Goal: Feedback & Contribution: Leave review/rating

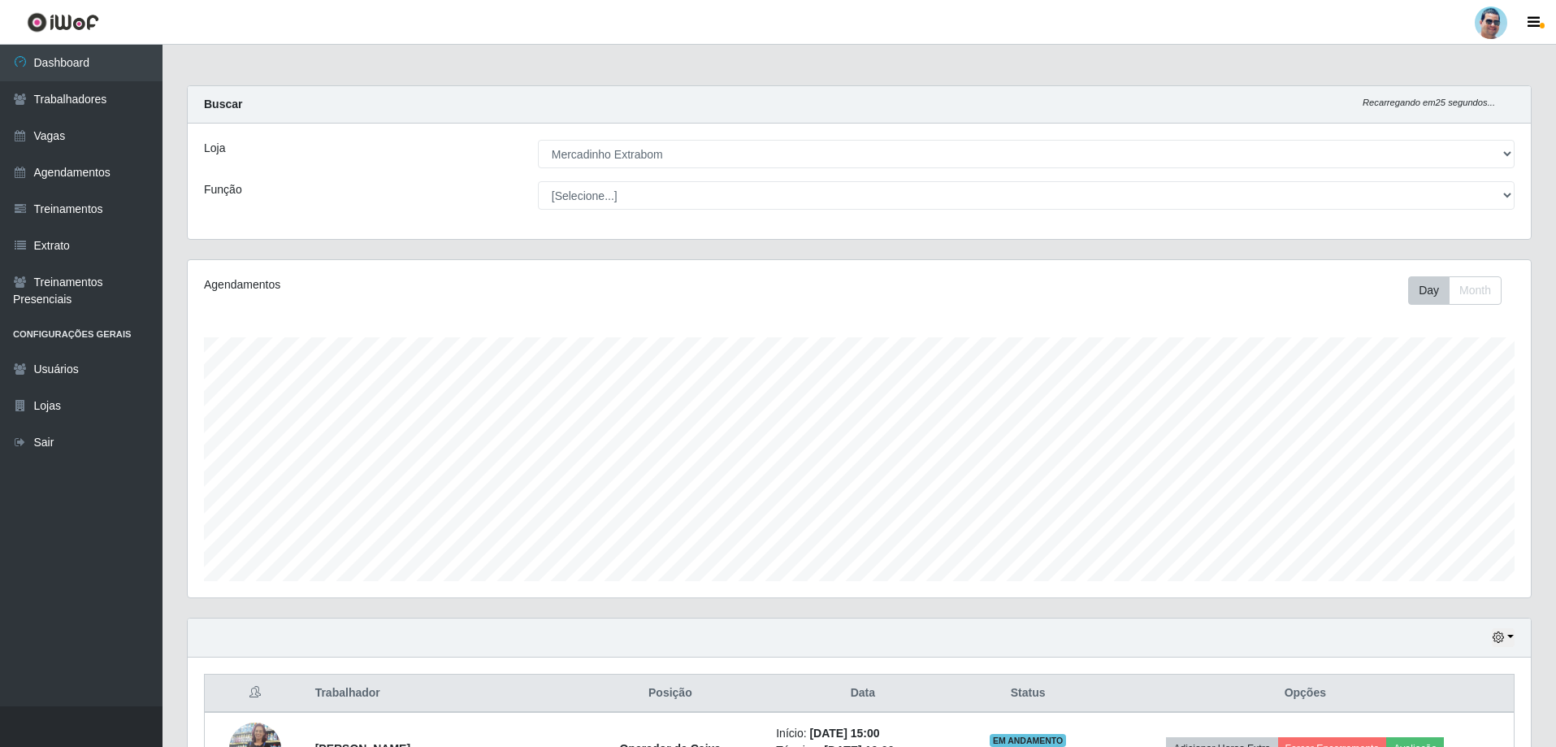
select select "175"
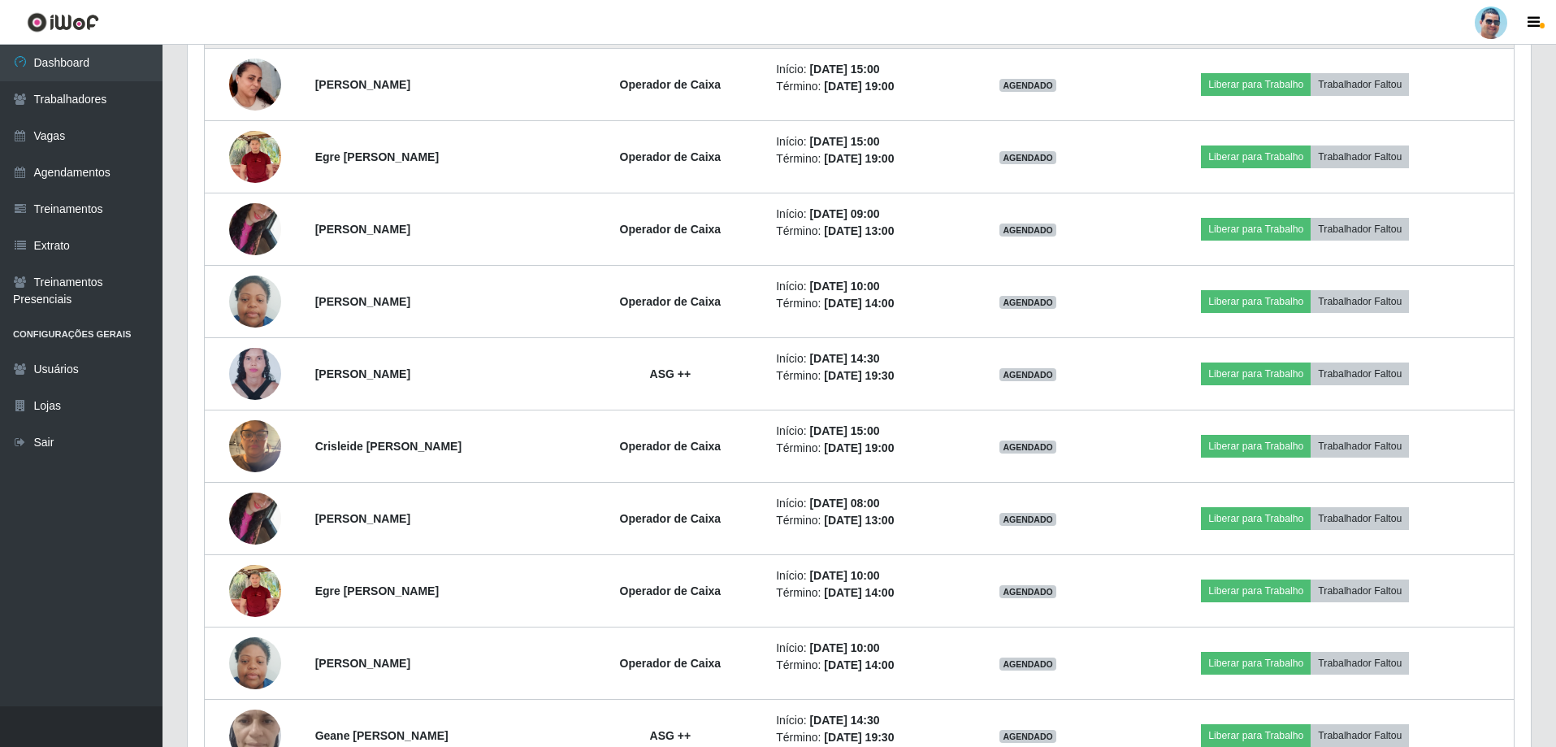
scroll to position [1111, 0]
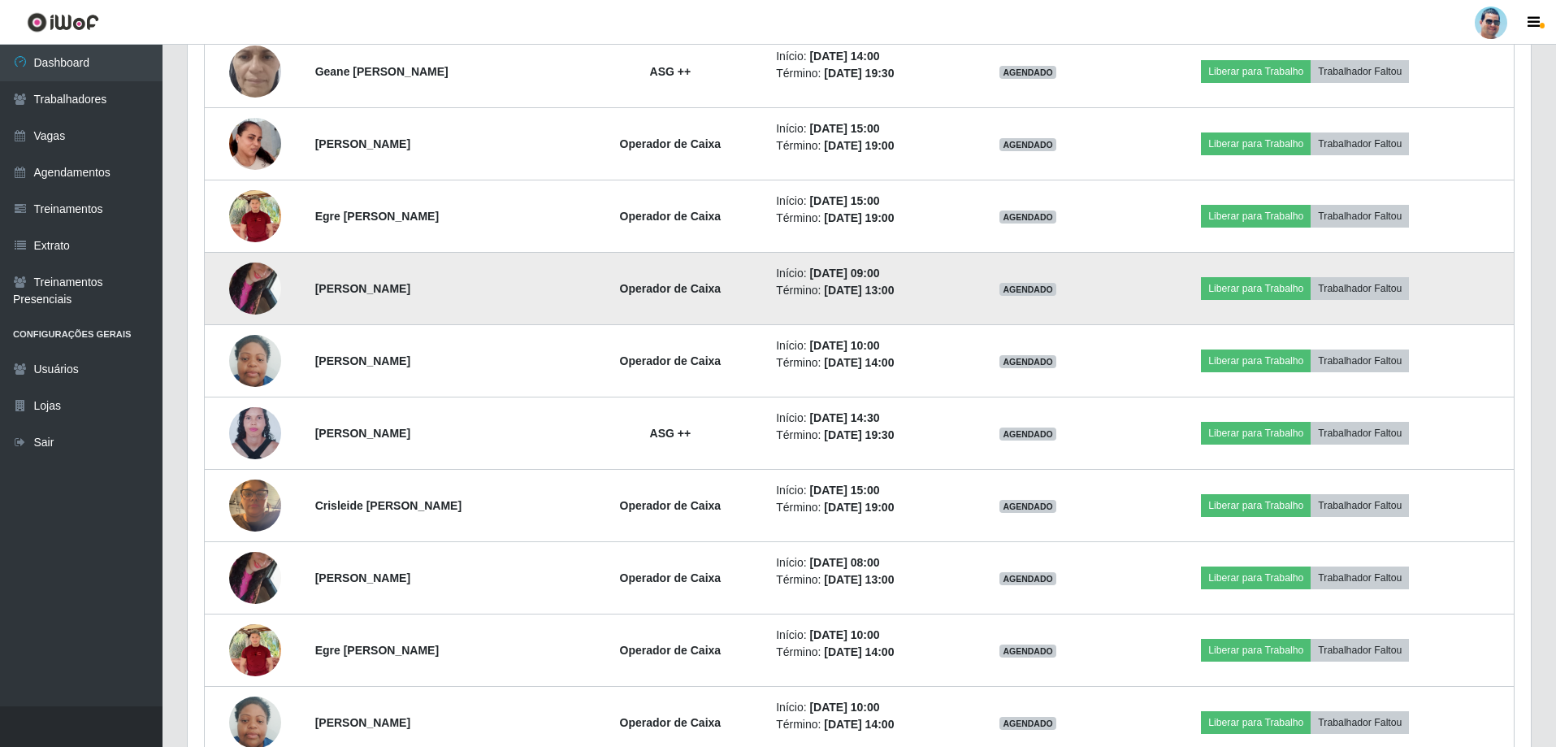
click at [251, 293] on img at bounding box center [255, 288] width 52 height 93
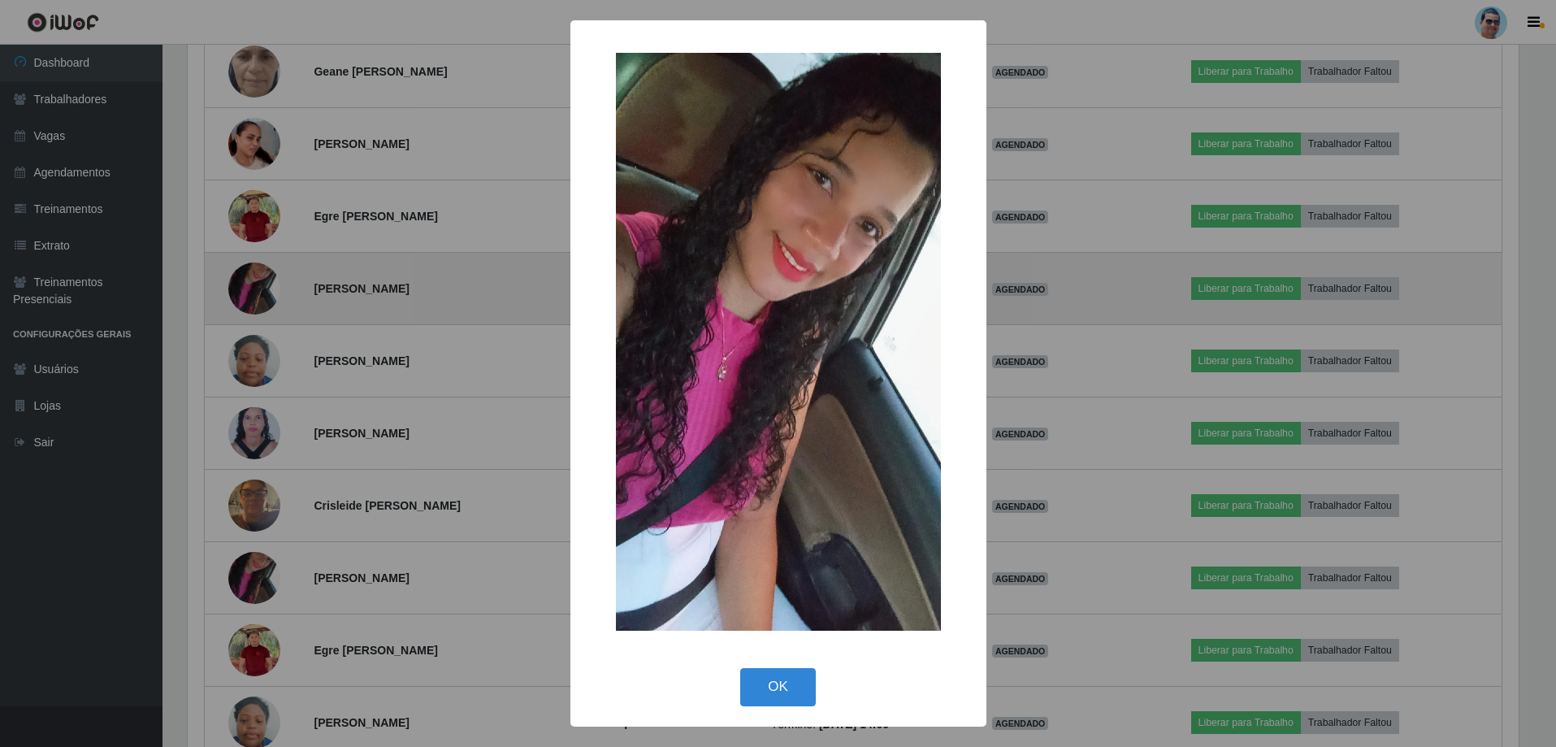
scroll to position [337, 1335]
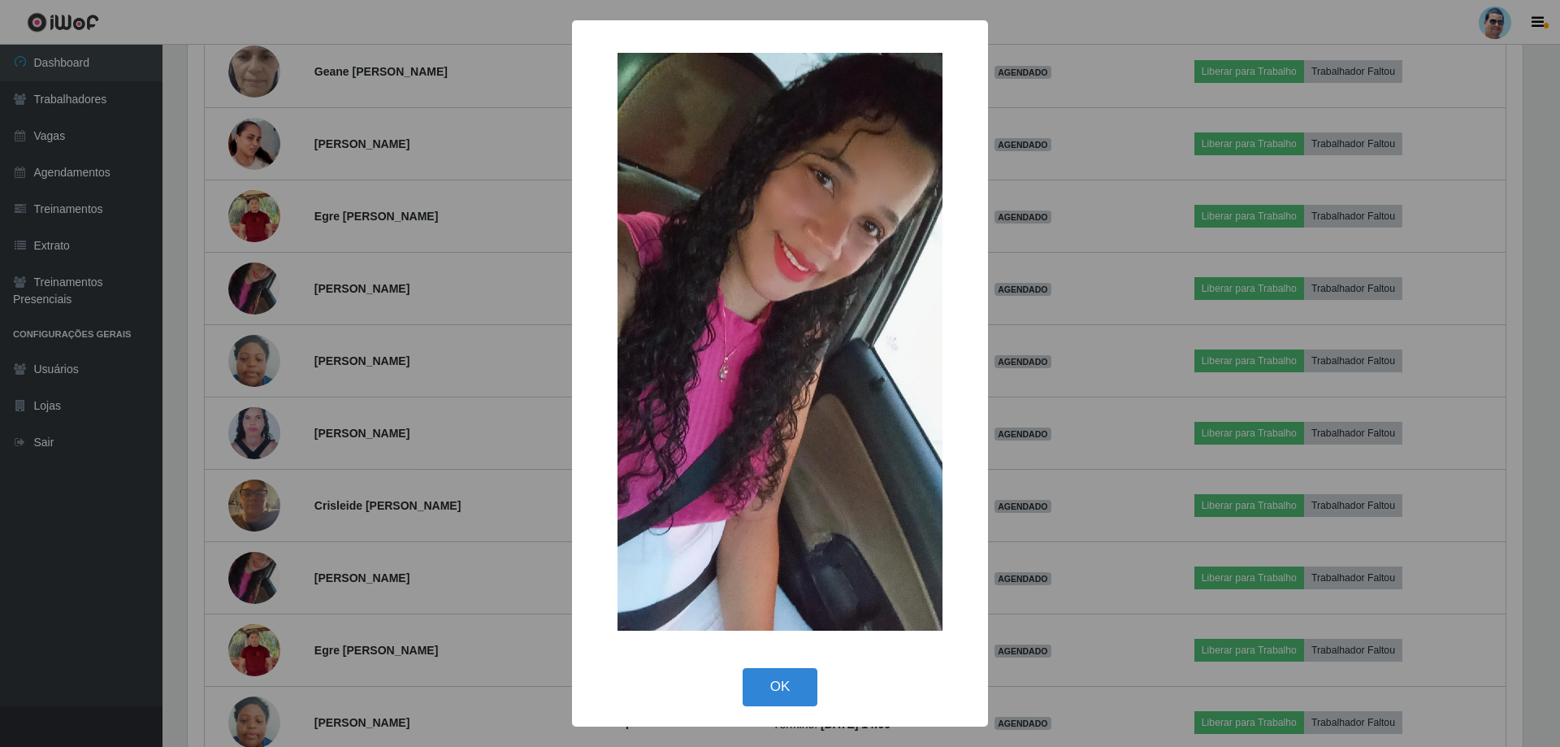
click at [481, 184] on div "× OK Cancel" at bounding box center [780, 373] width 1560 height 747
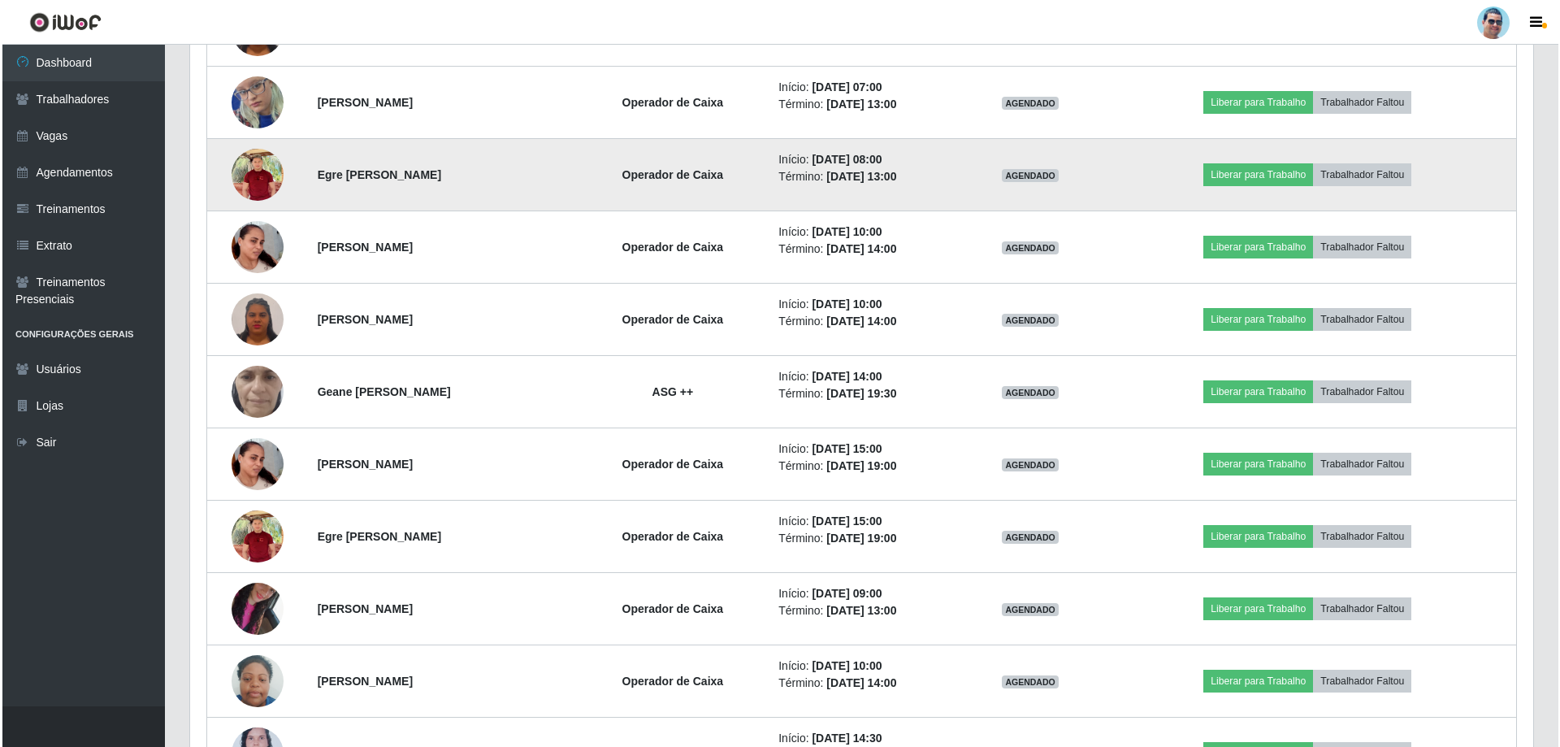
scroll to position [786, 0]
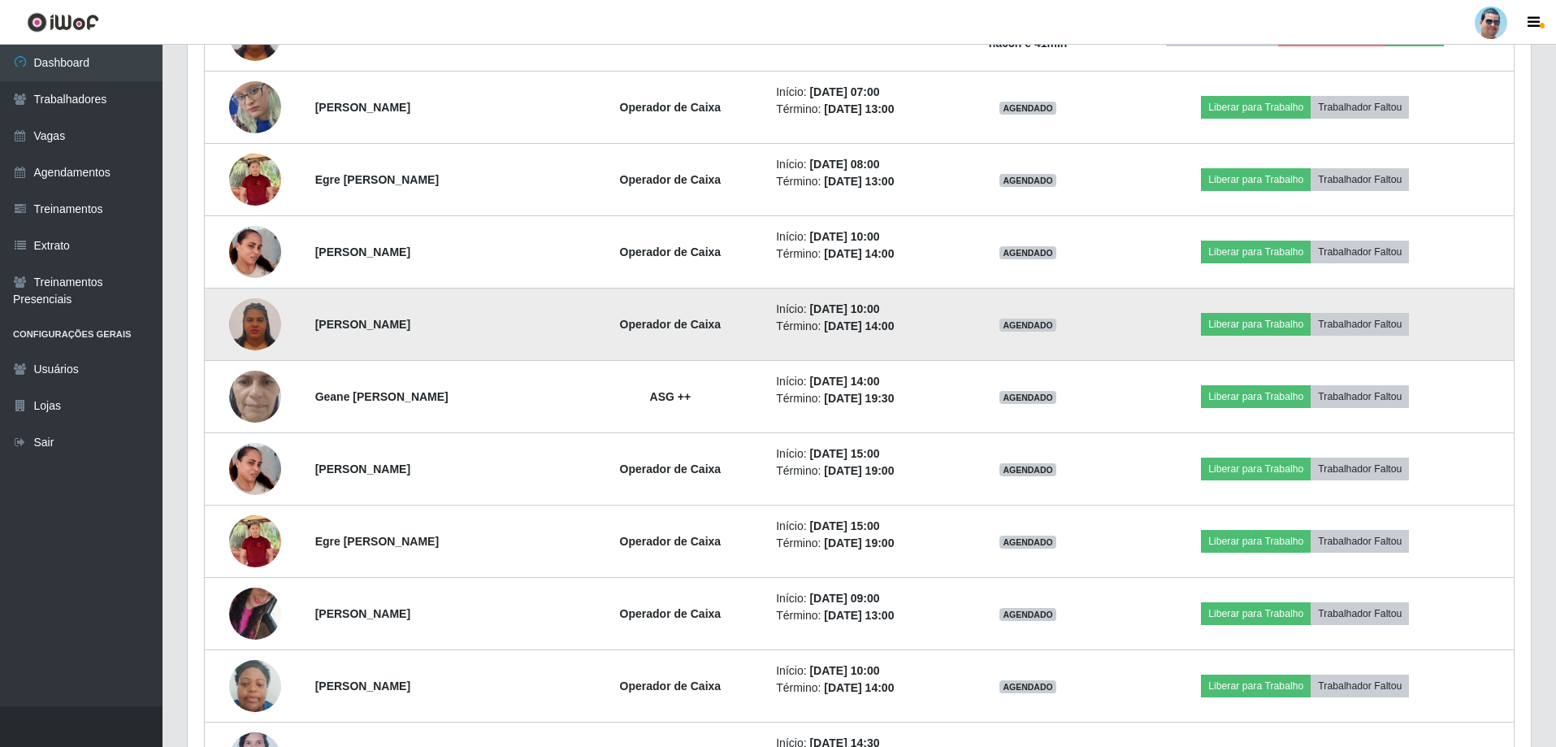
click at [270, 324] on img at bounding box center [255, 324] width 52 height 56
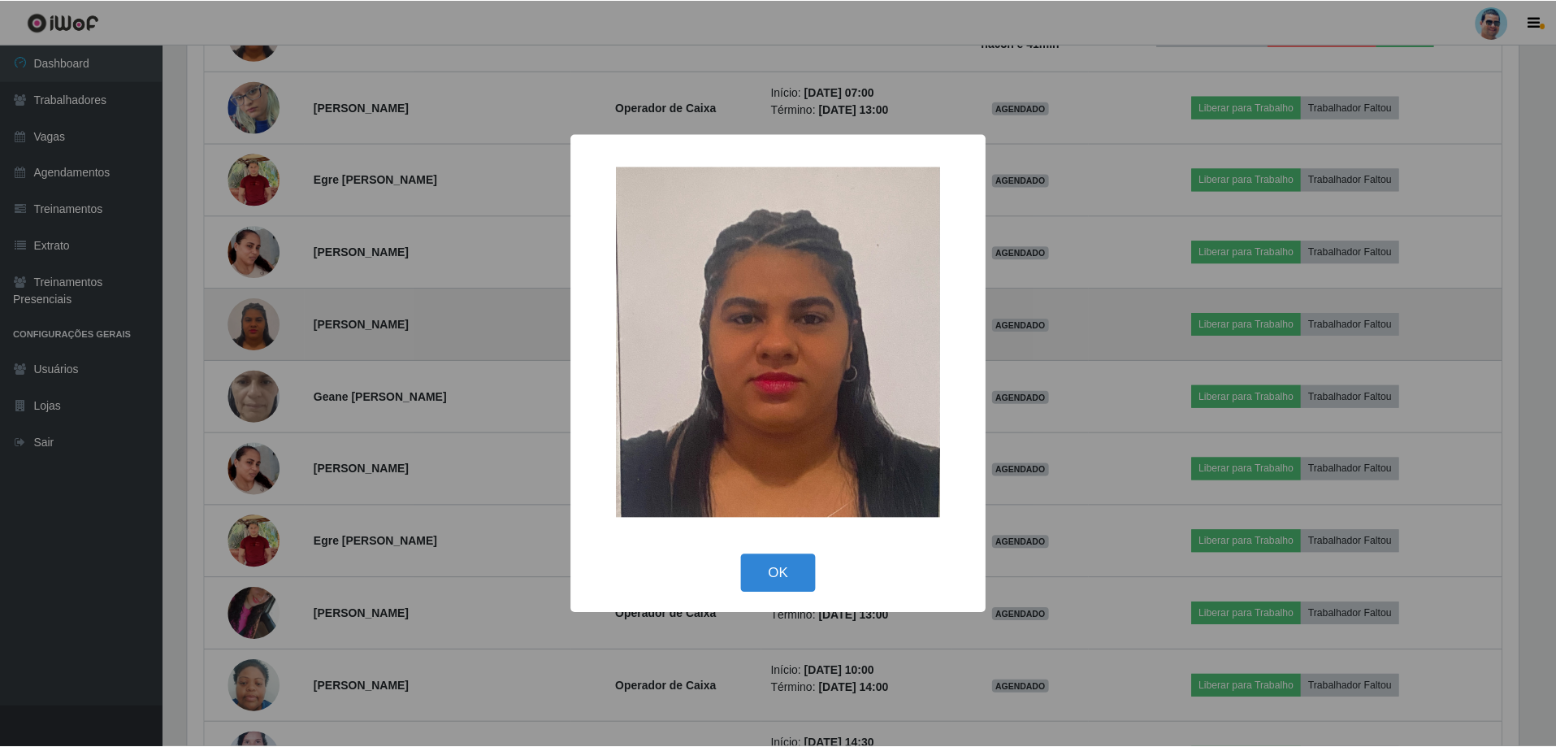
scroll to position [337, 1335]
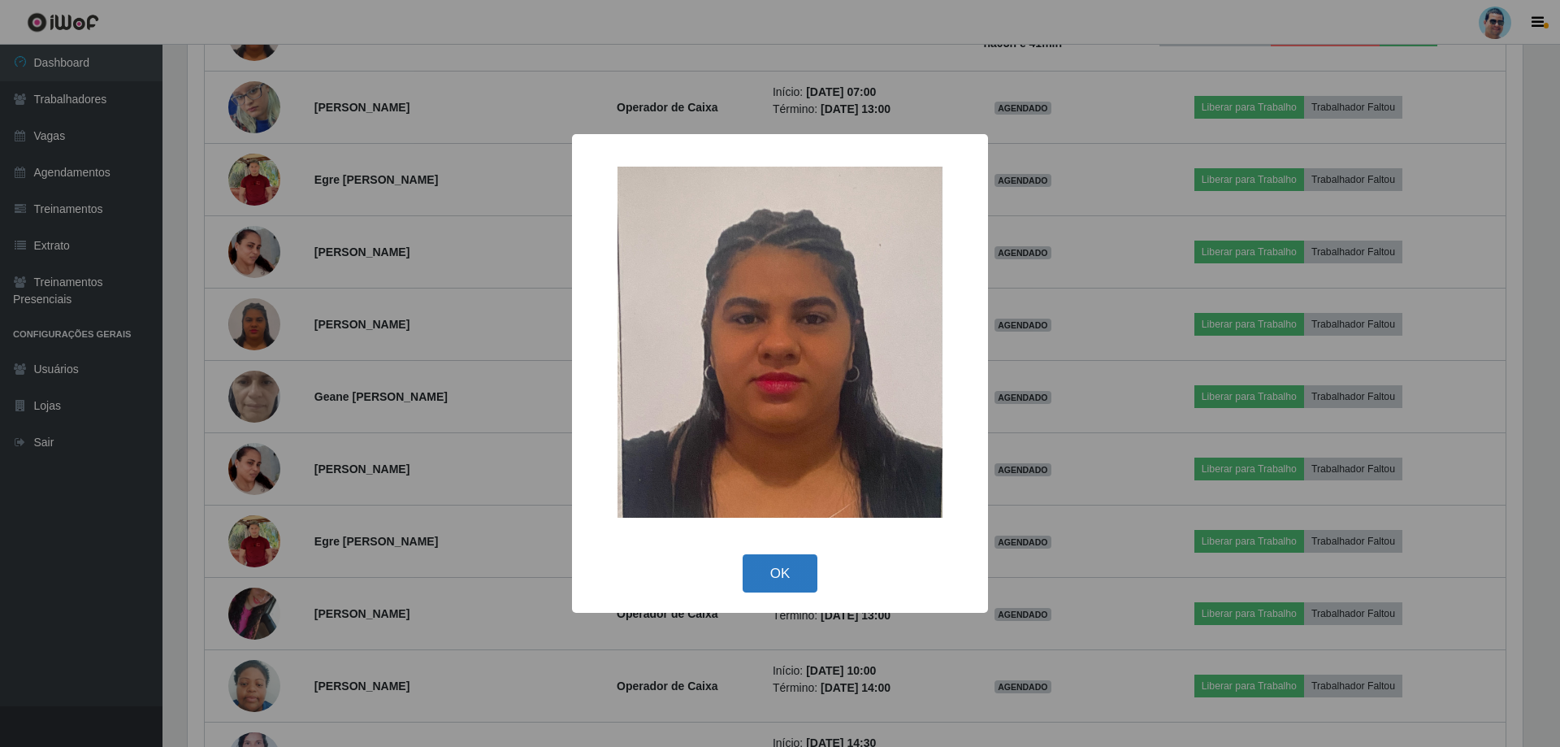
click at [768, 580] on button "OK" at bounding box center [781, 573] width 76 height 38
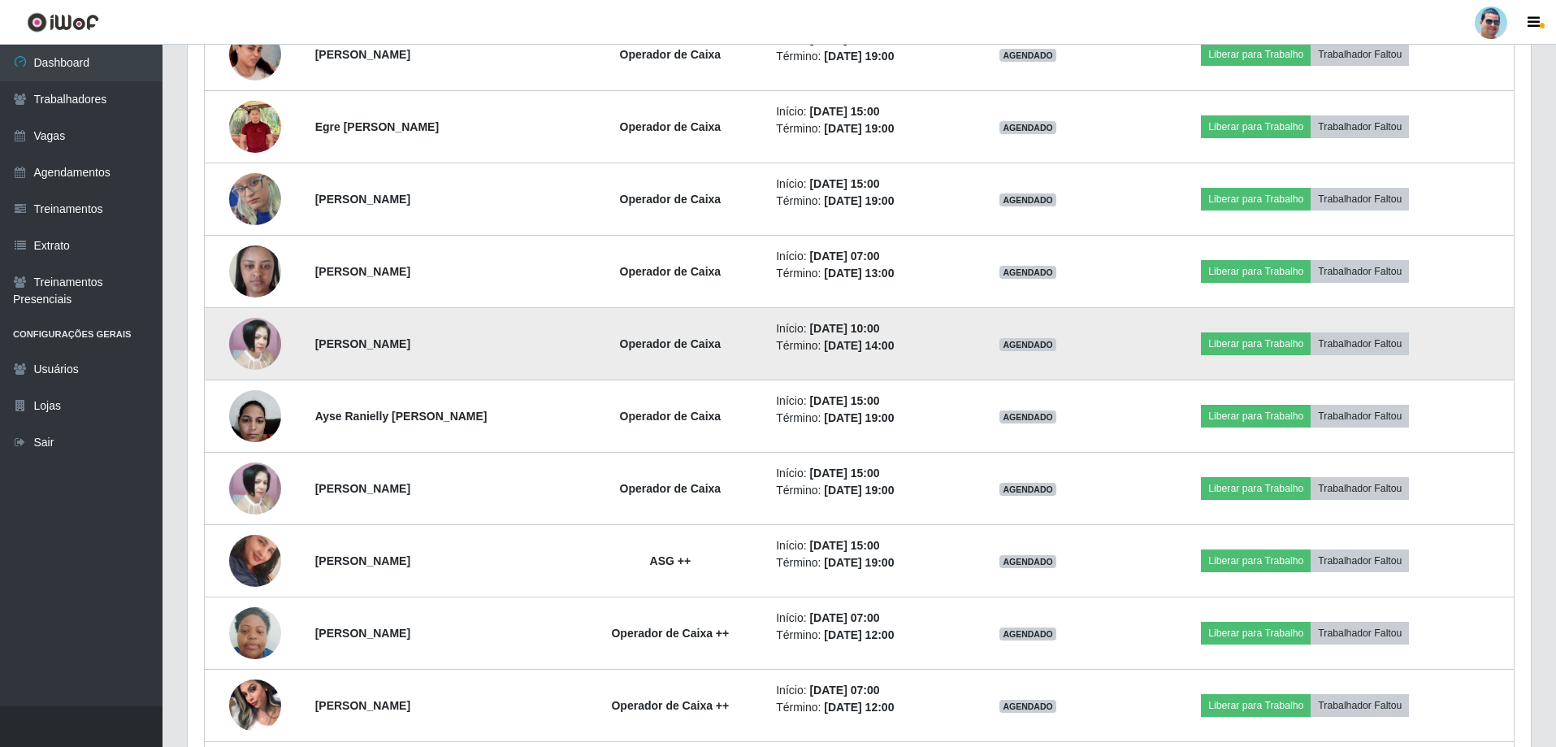
scroll to position [2068, 0]
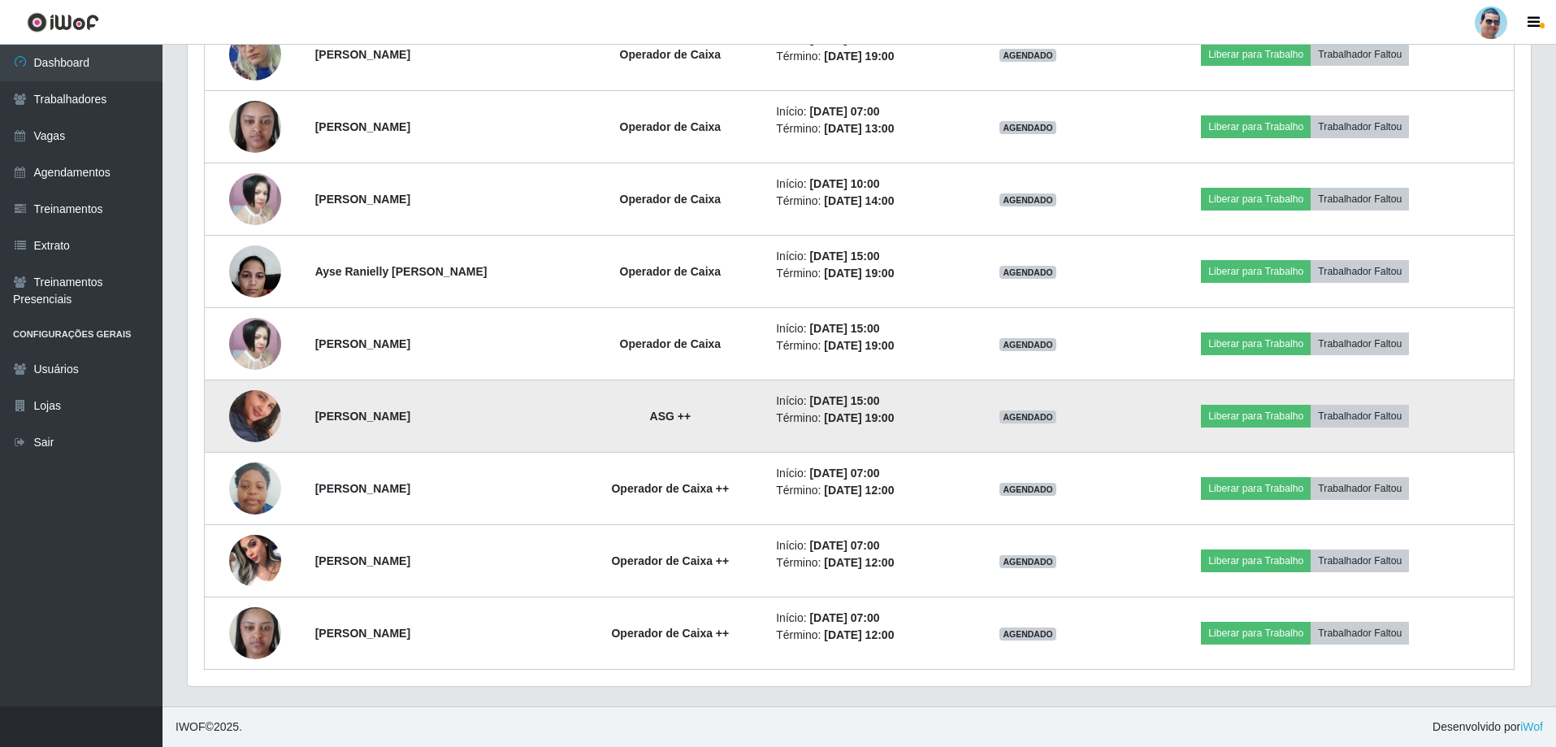
click at [254, 415] on img at bounding box center [255, 416] width 52 height 93
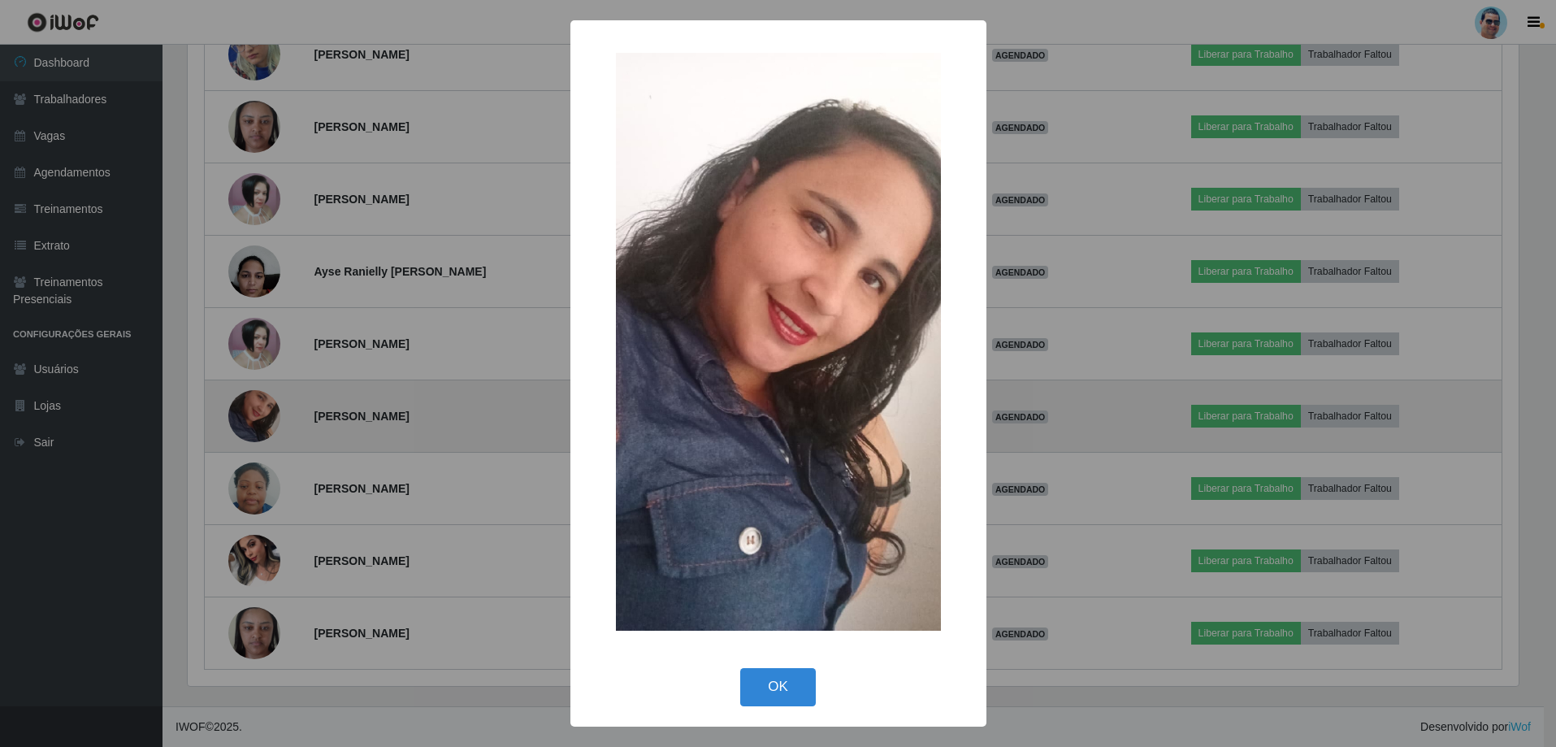
scroll to position [337, 1335]
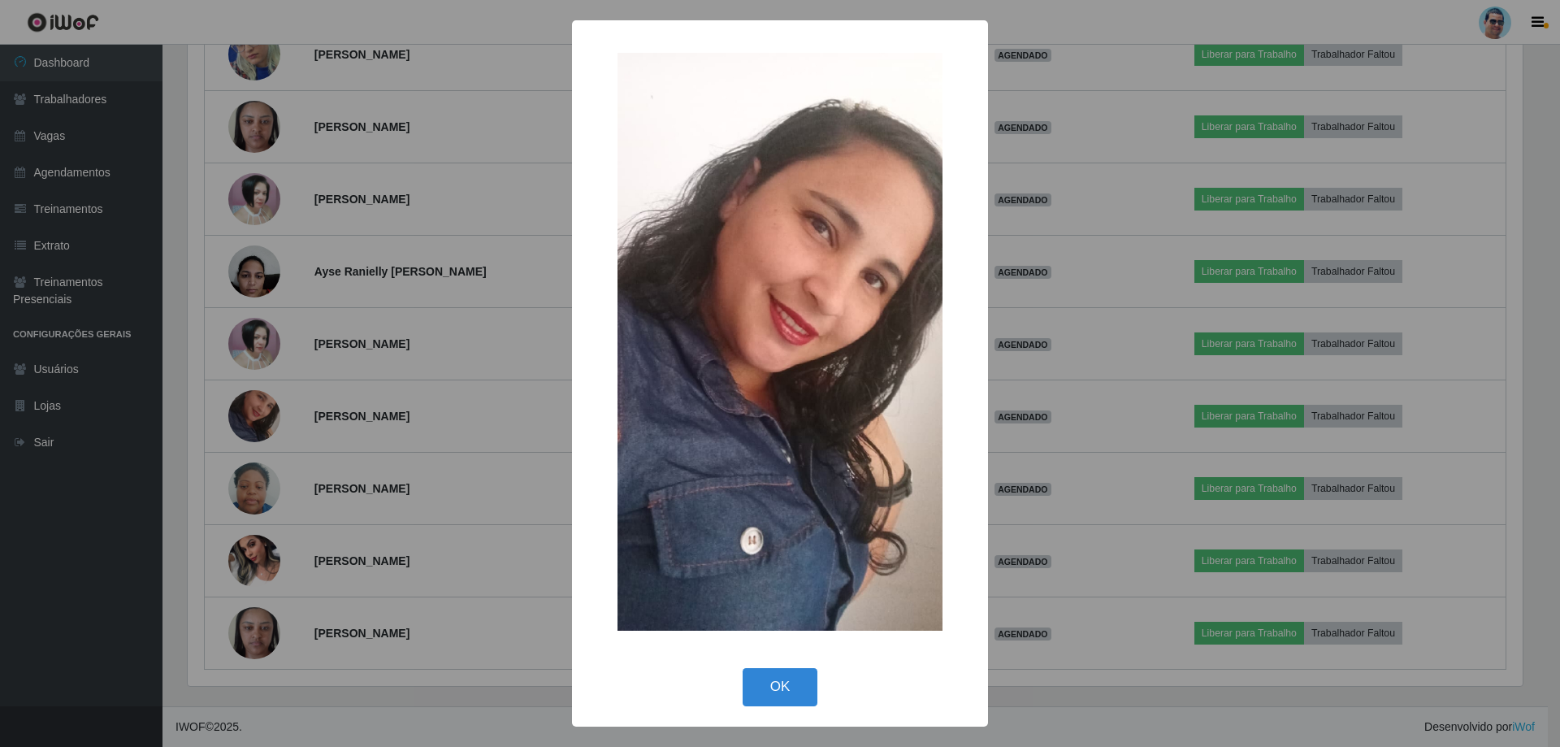
click at [1052, 154] on div "× OK Cancel" at bounding box center [780, 373] width 1560 height 747
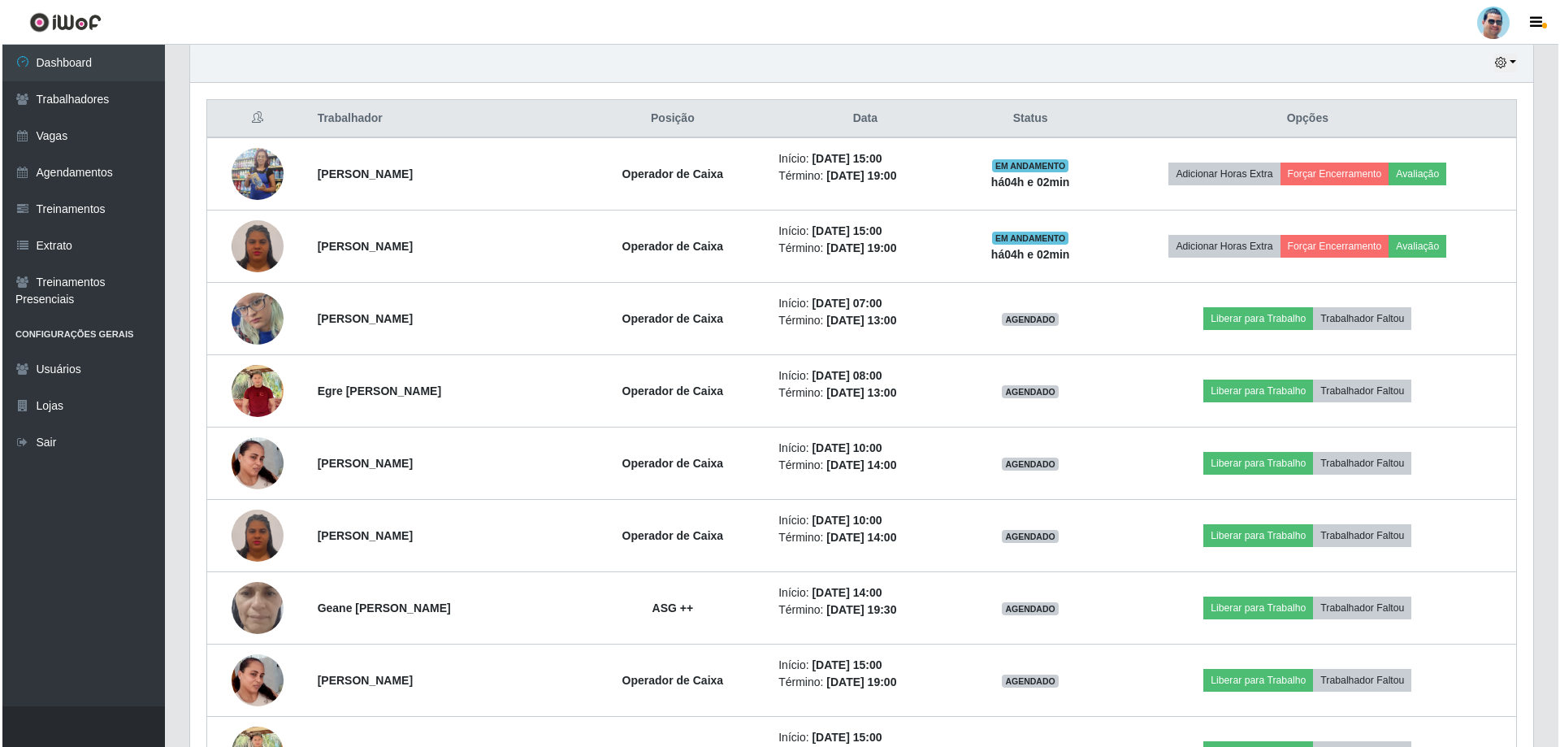
scroll to position [280, 0]
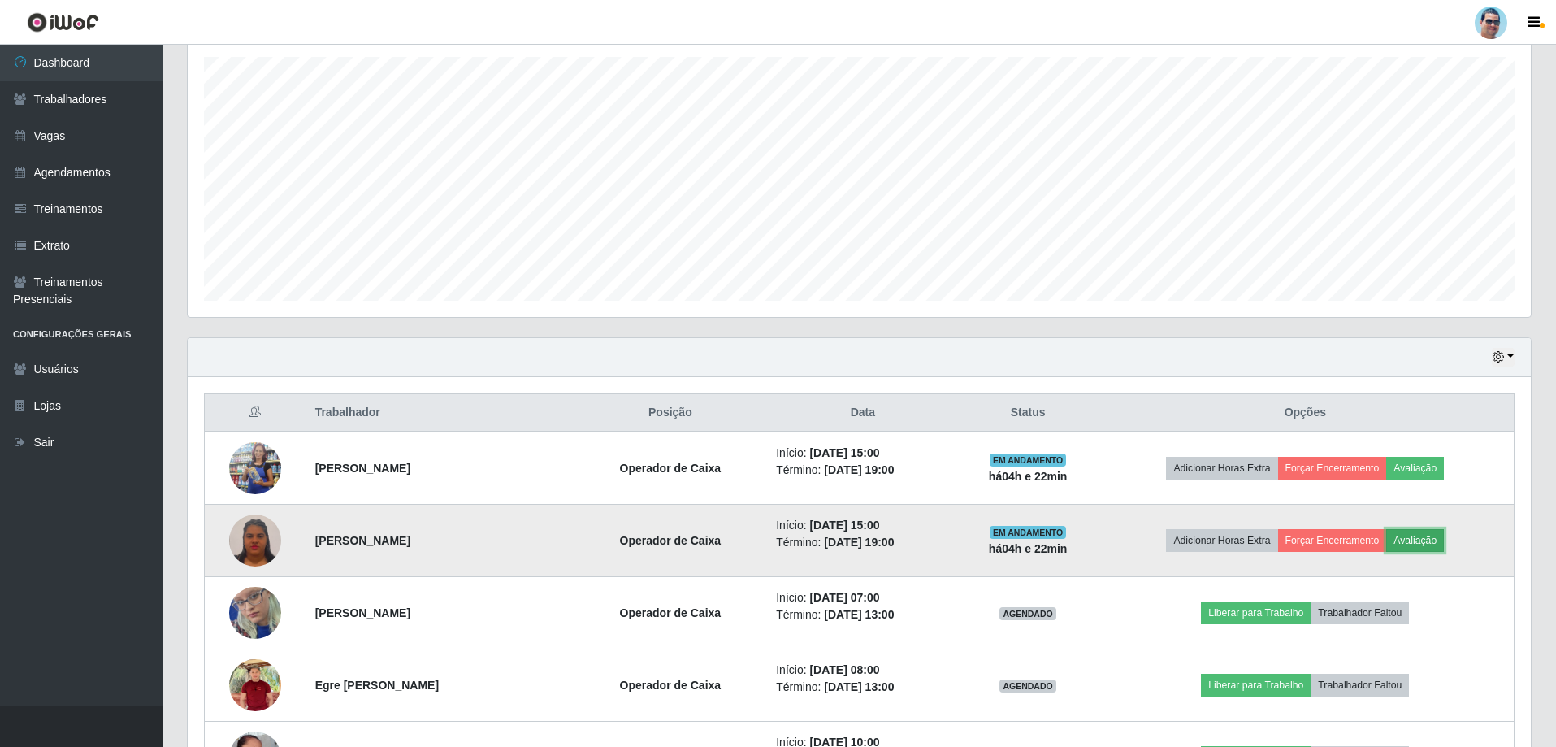
click at [1415, 547] on button "Avaliação" at bounding box center [1415, 540] width 58 height 23
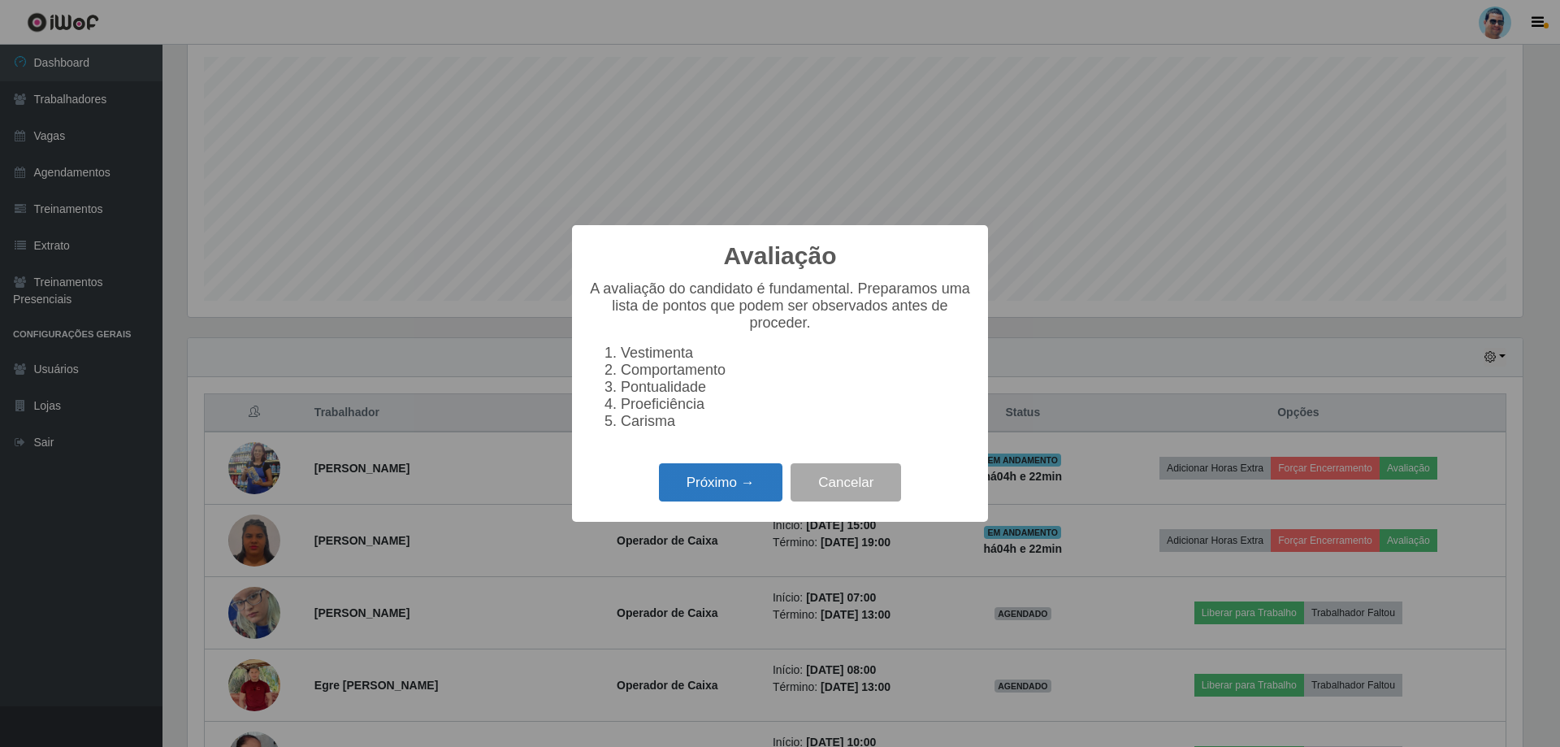
click at [743, 493] on button "Próximo →" at bounding box center [721, 482] width 124 height 38
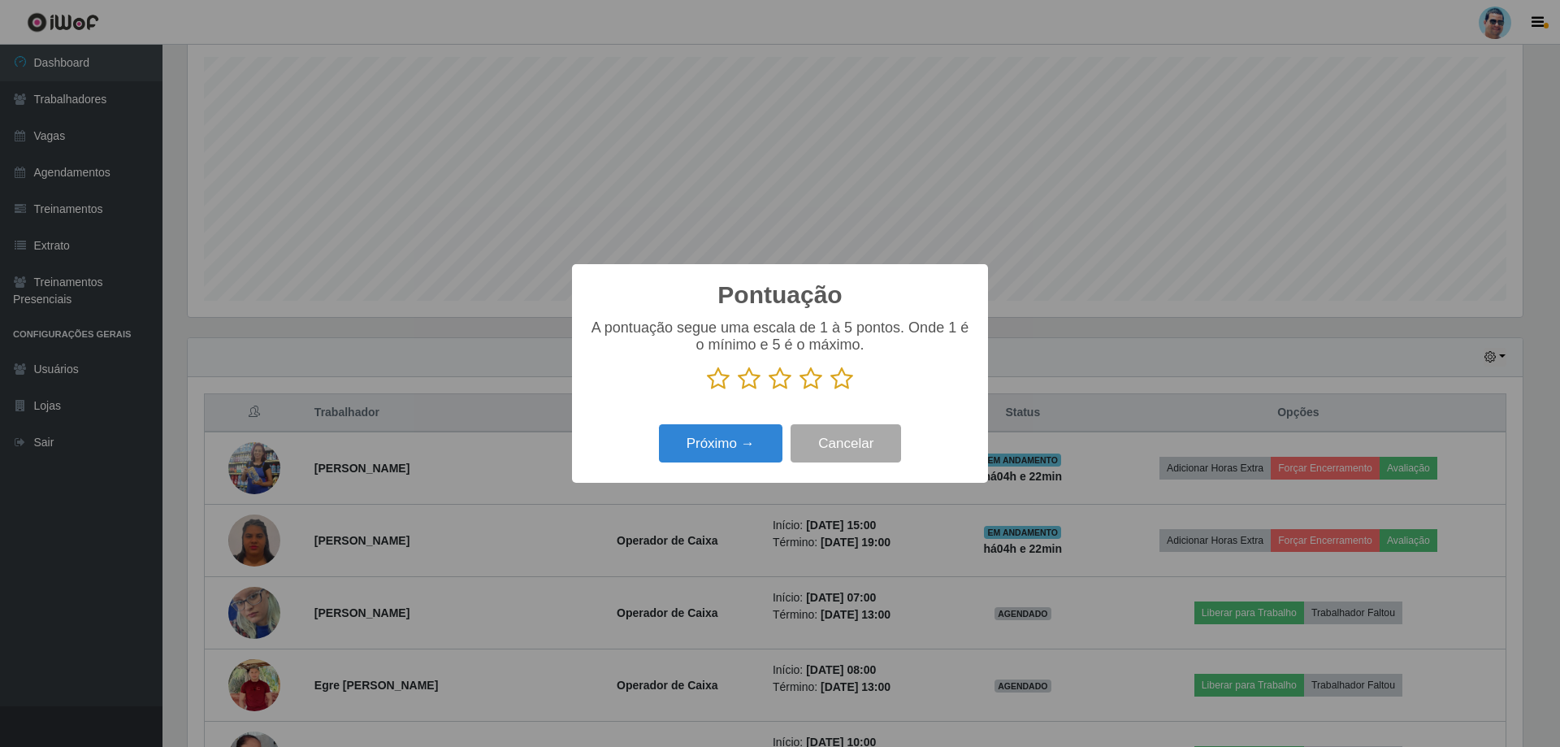
scroll to position [812299, 811301]
click at [838, 380] on icon at bounding box center [842, 378] width 23 height 24
click at [831, 391] on input "radio" at bounding box center [831, 391] width 0 height 0
click at [713, 454] on button "Próximo →" at bounding box center [721, 443] width 124 height 38
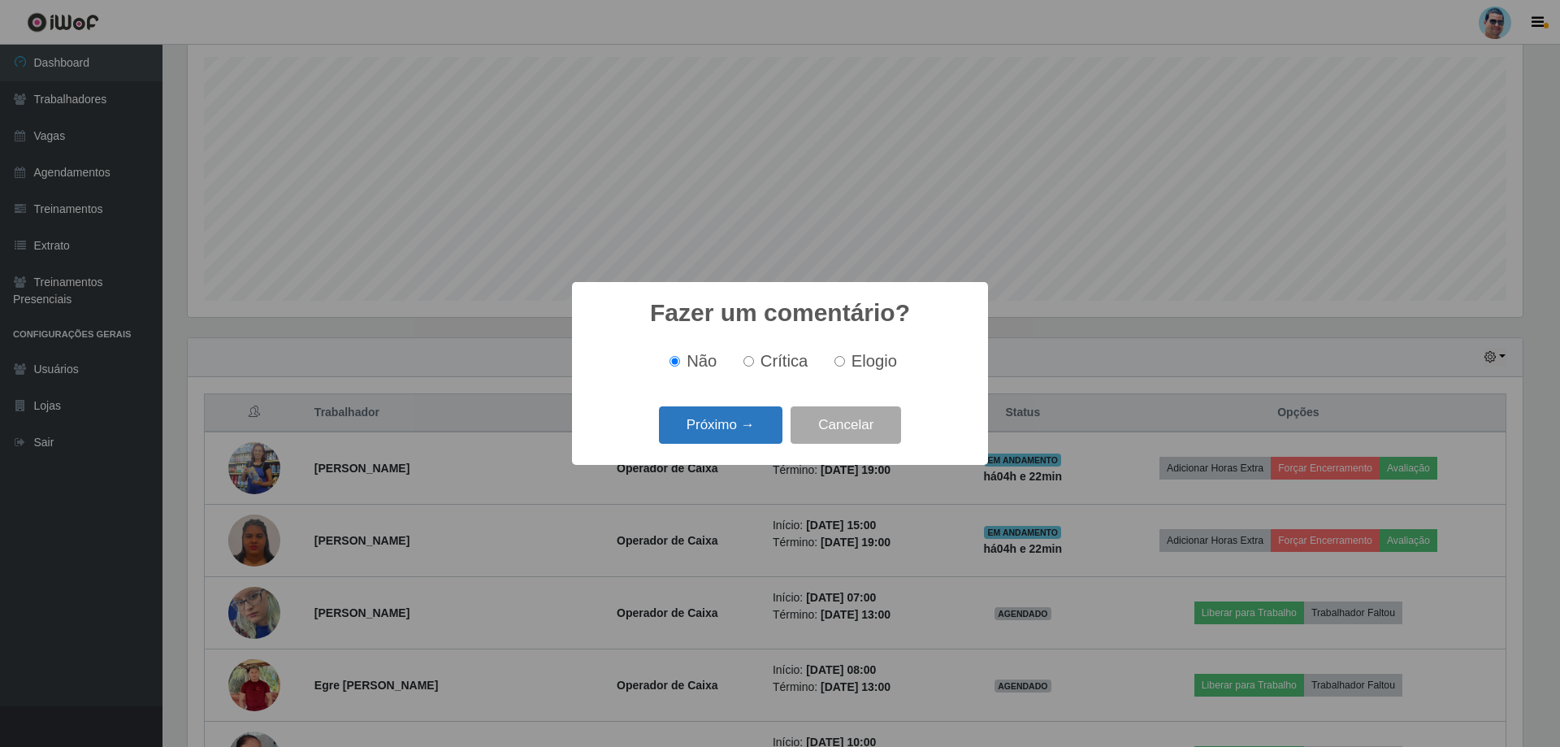
click at [715, 423] on button "Próximo →" at bounding box center [721, 425] width 124 height 38
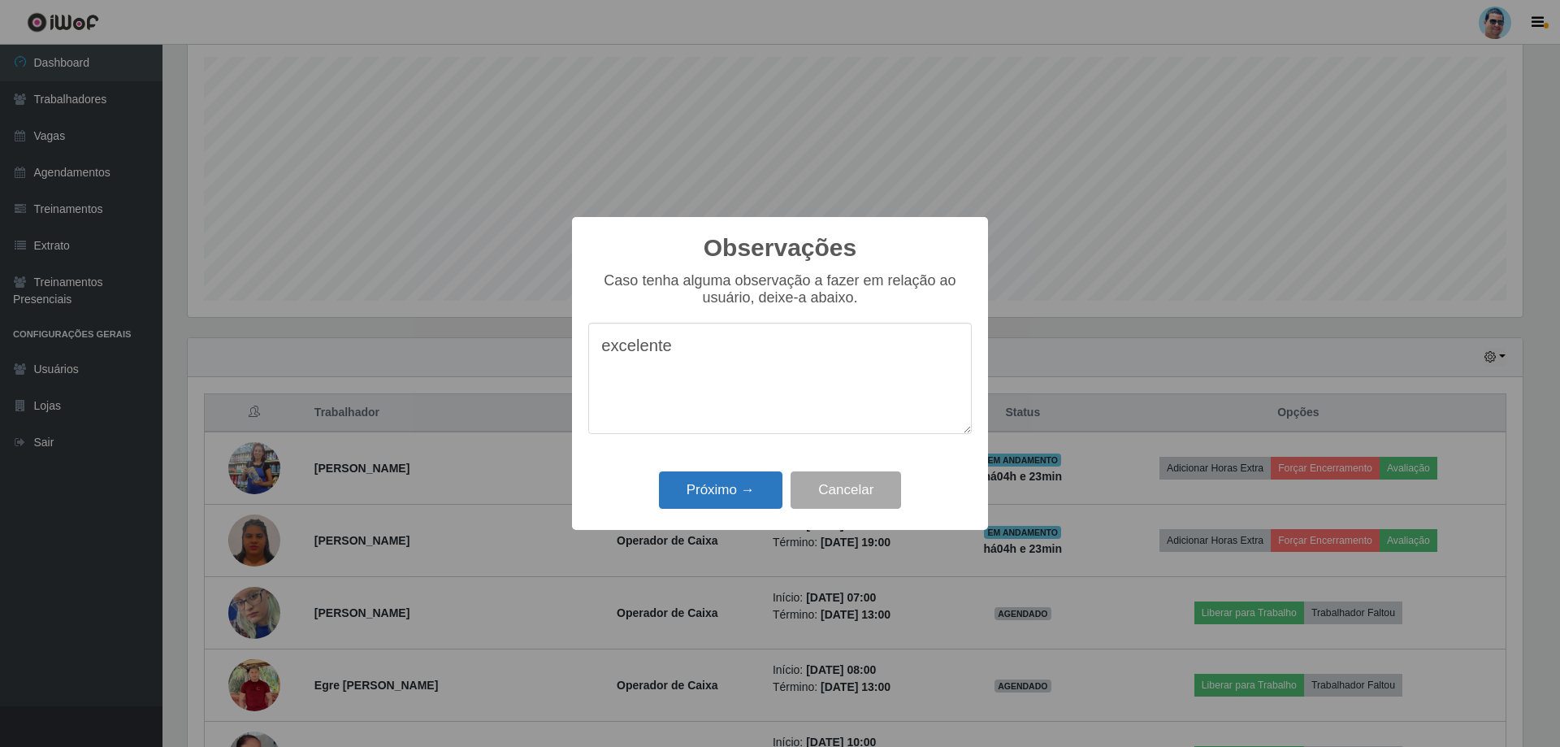
type textarea "excelente"
click at [775, 484] on button "Próximo →" at bounding box center [721, 490] width 124 height 38
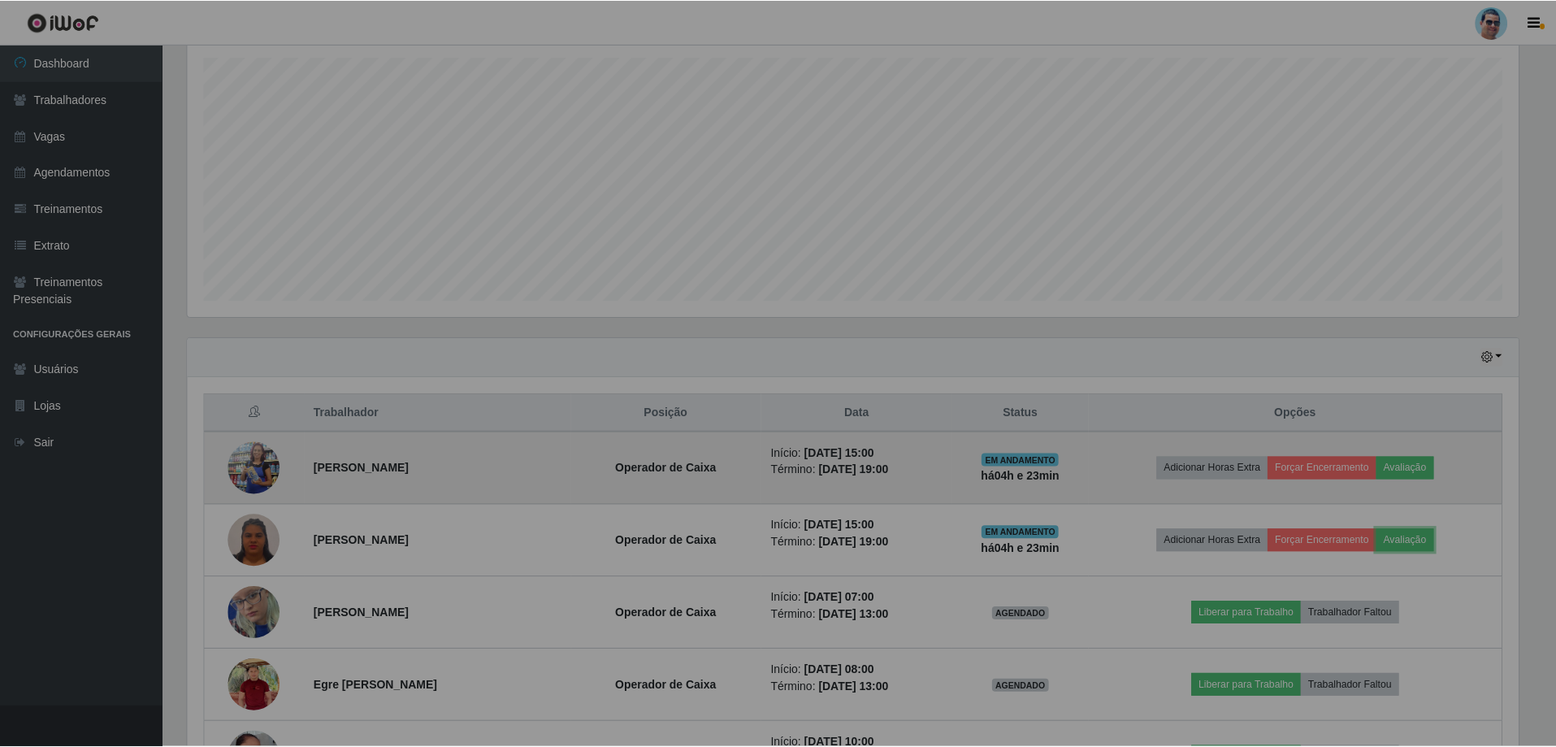
scroll to position [337, 1343]
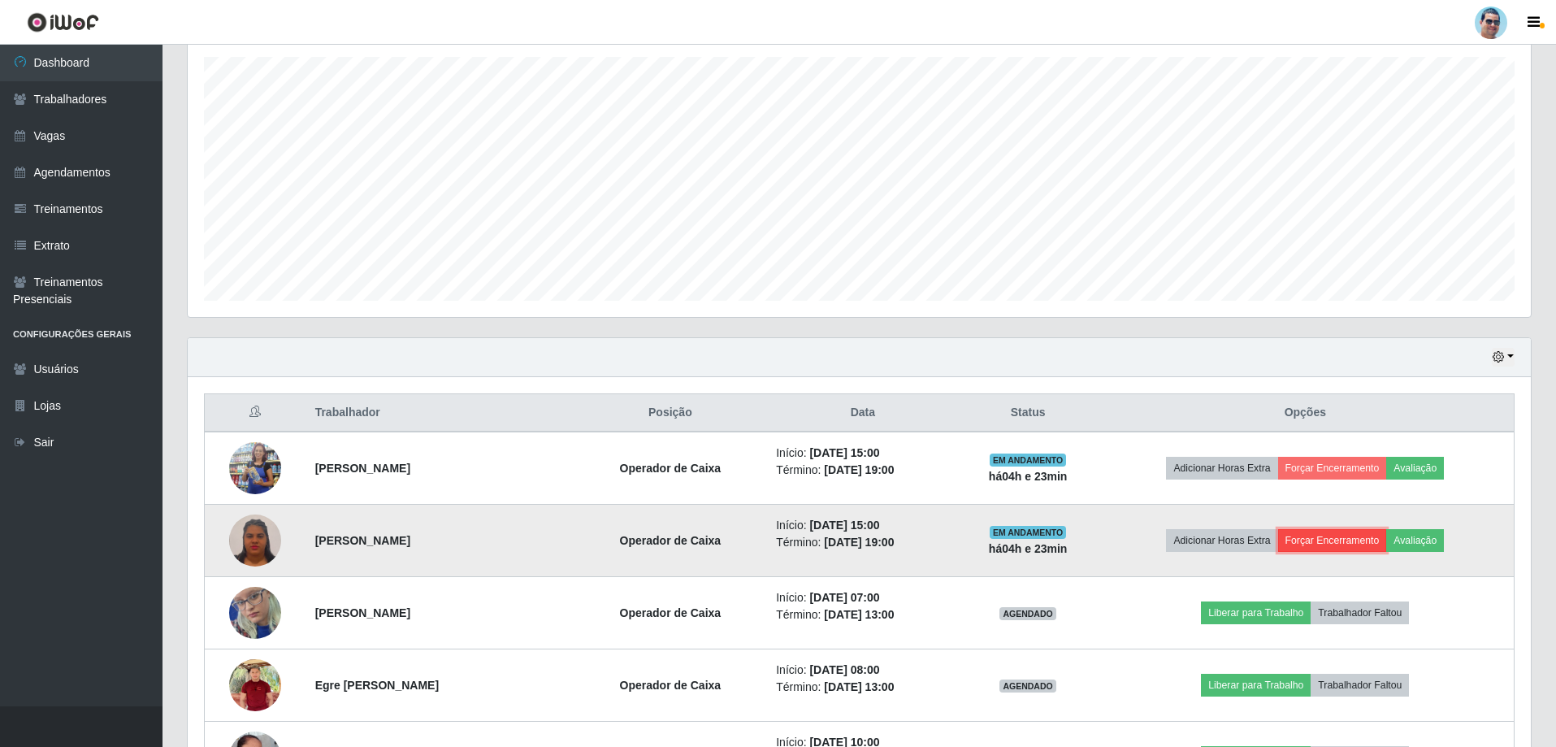
click at [1308, 548] on button "Forçar Encerramento" at bounding box center [1332, 540] width 109 height 23
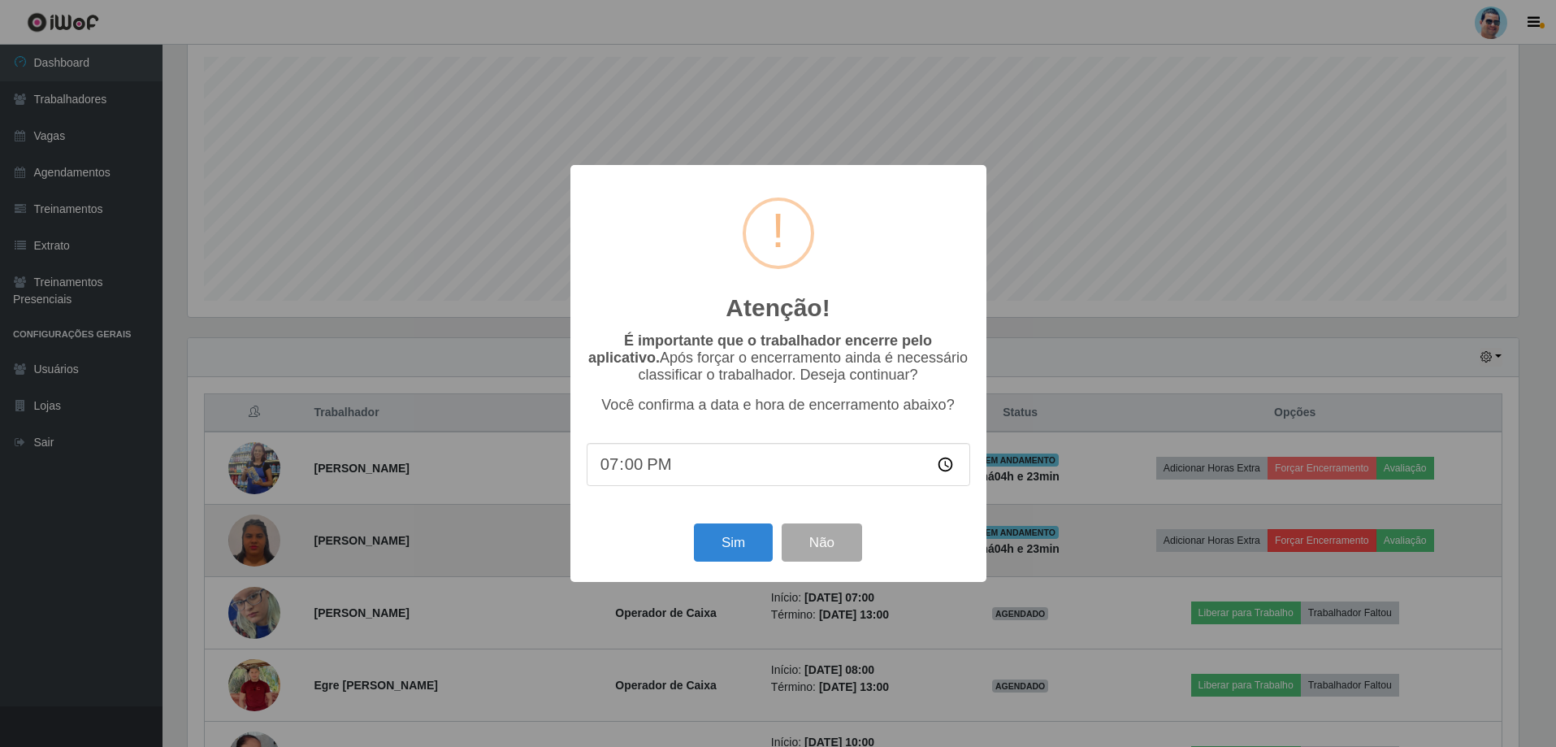
scroll to position [337, 1335]
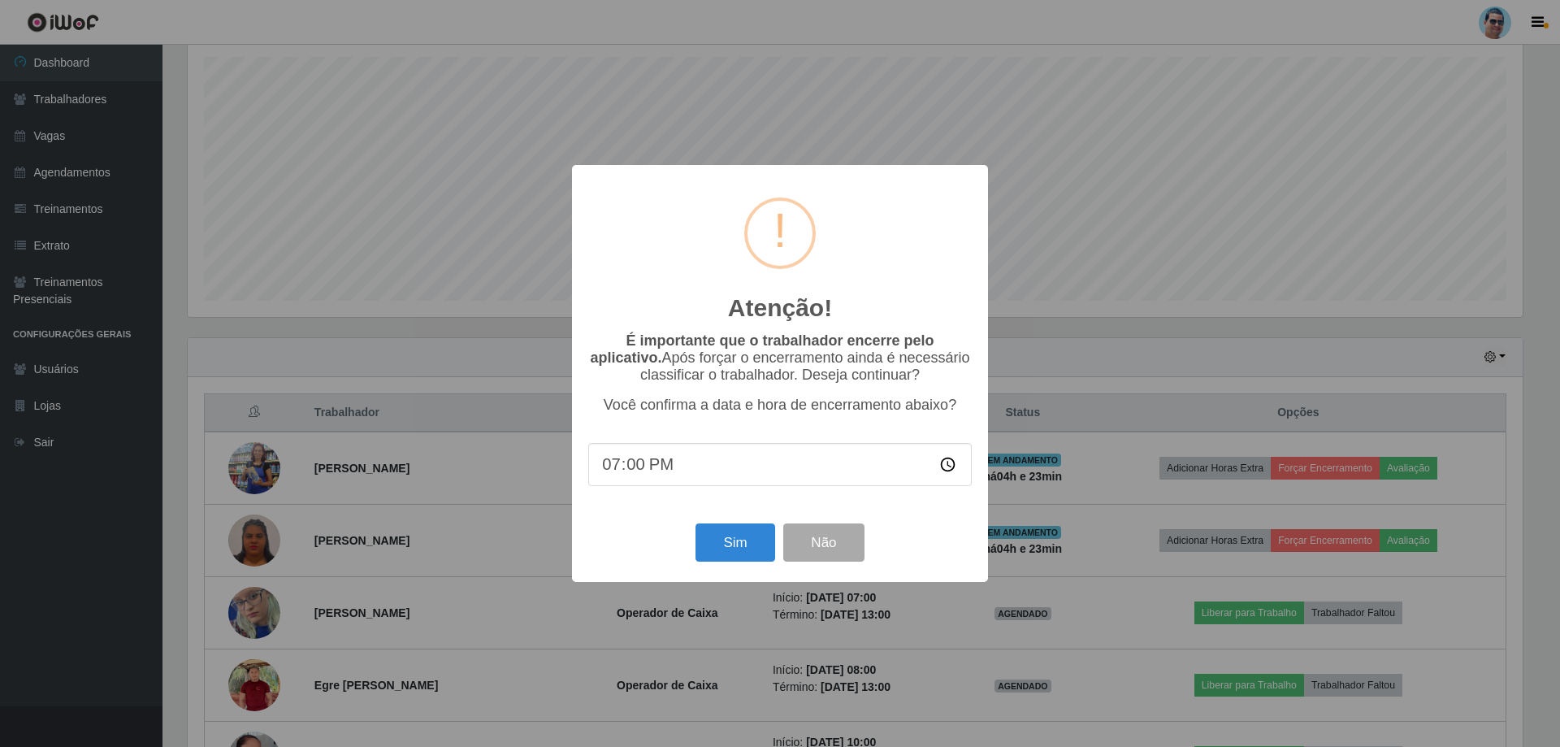
click at [635, 475] on input "19:00" at bounding box center [780, 464] width 384 height 43
type input "19:12"
click at [722, 557] on button "Sim" at bounding box center [735, 542] width 79 height 38
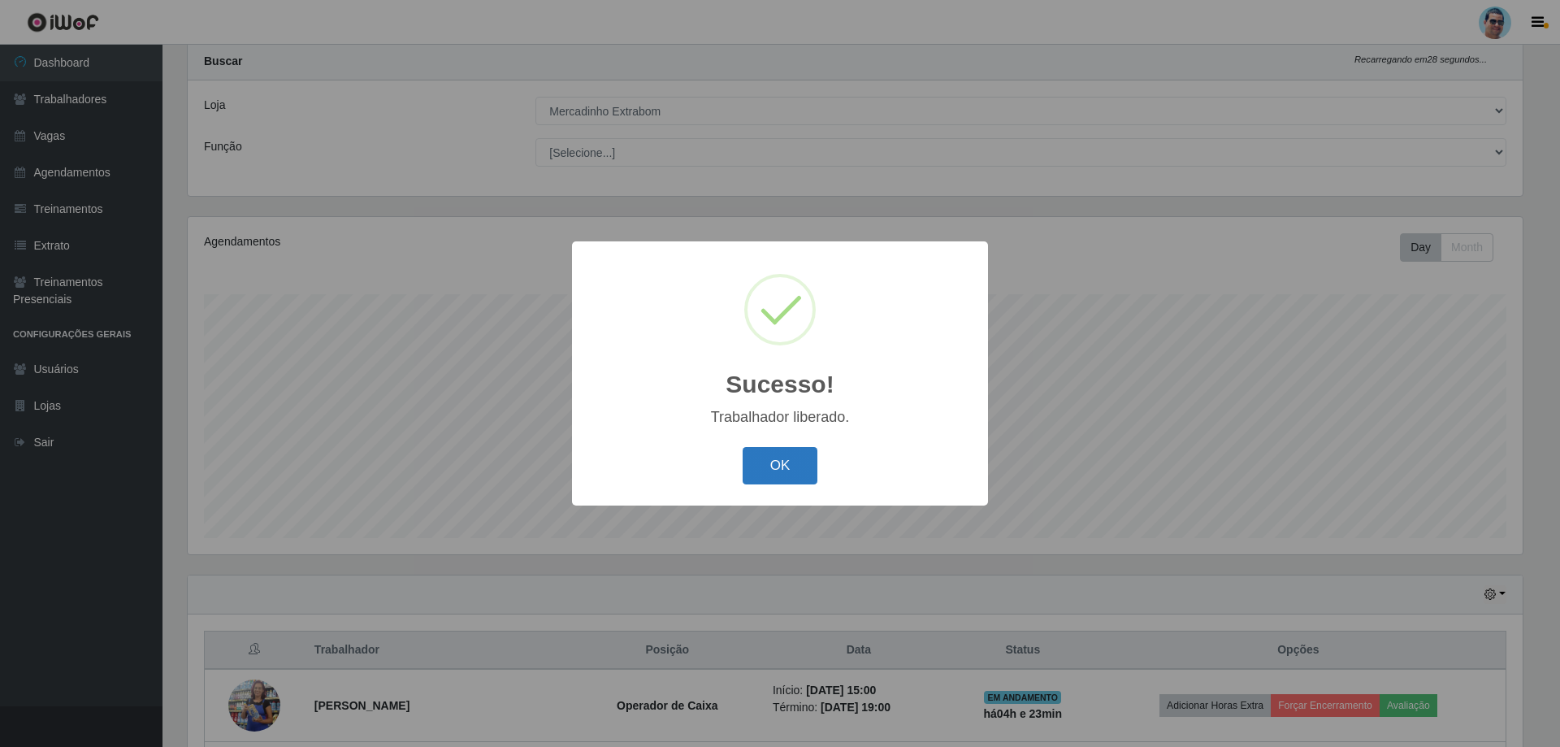
click at [778, 462] on button "OK" at bounding box center [781, 466] width 76 height 38
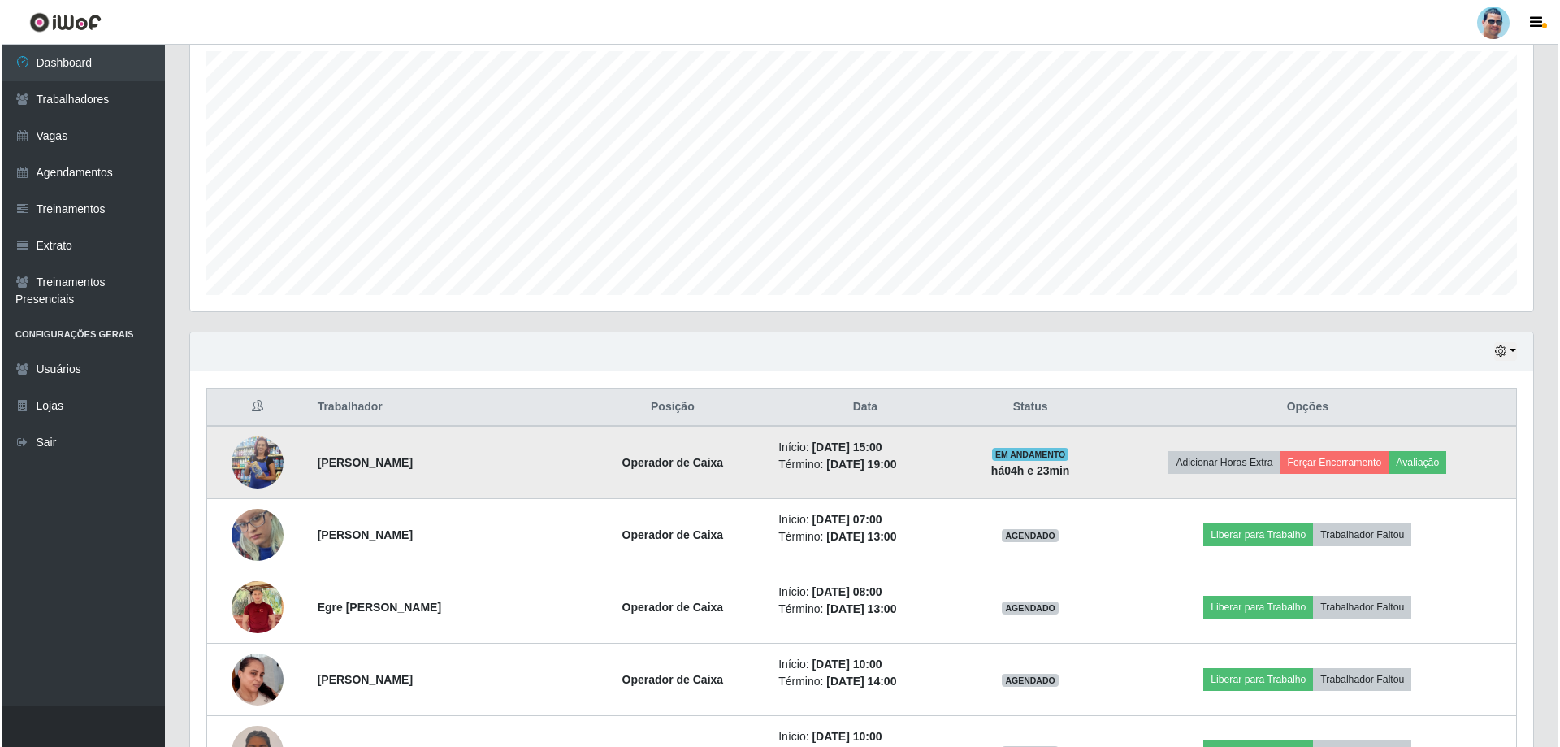
scroll to position [287, 0]
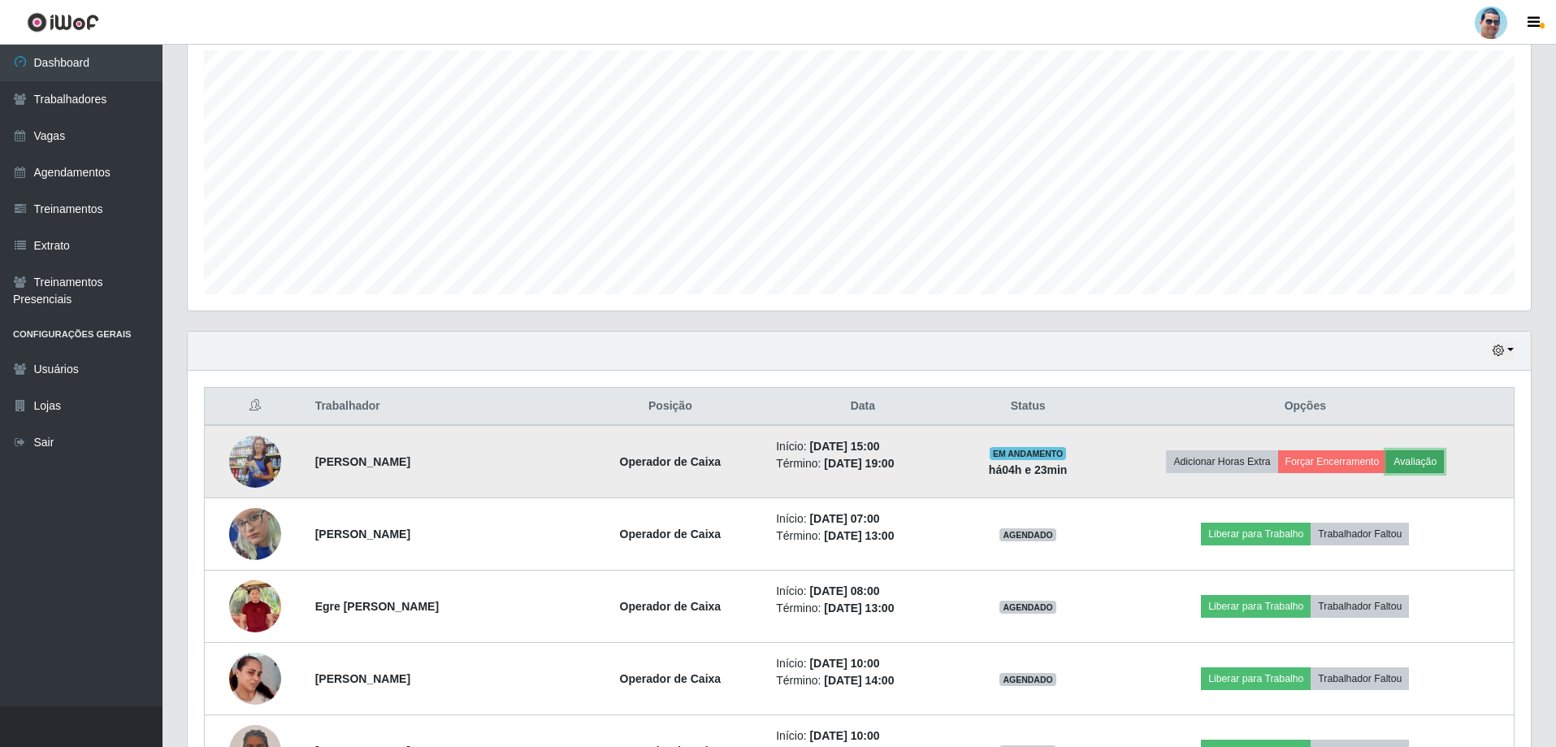
click at [1442, 455] on button "Avaliação" at bounding box center [1415, 461] width 58 height 23
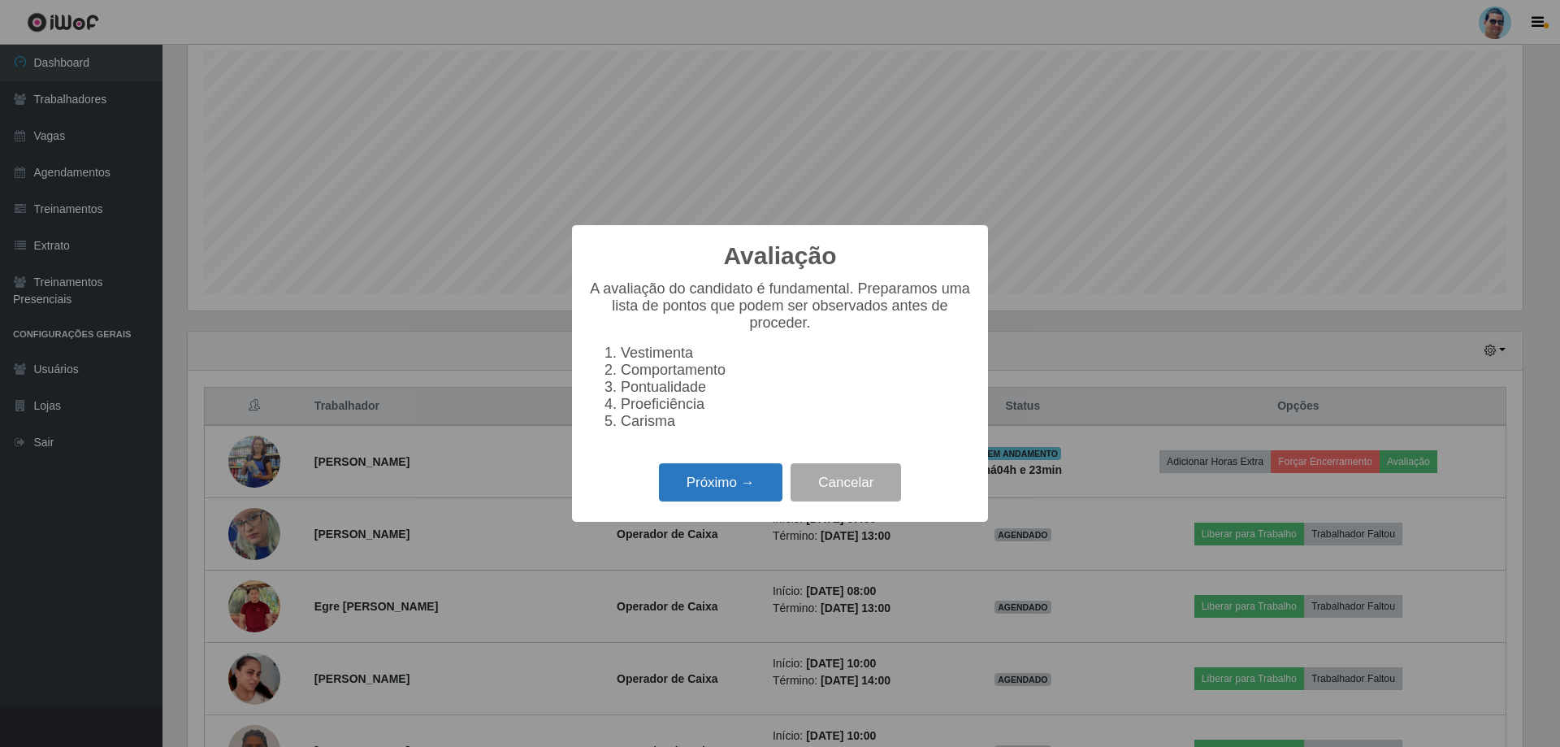
click at [679, 478] on button "Próximo →" at bounding box center [721, 482] width 124 height 38
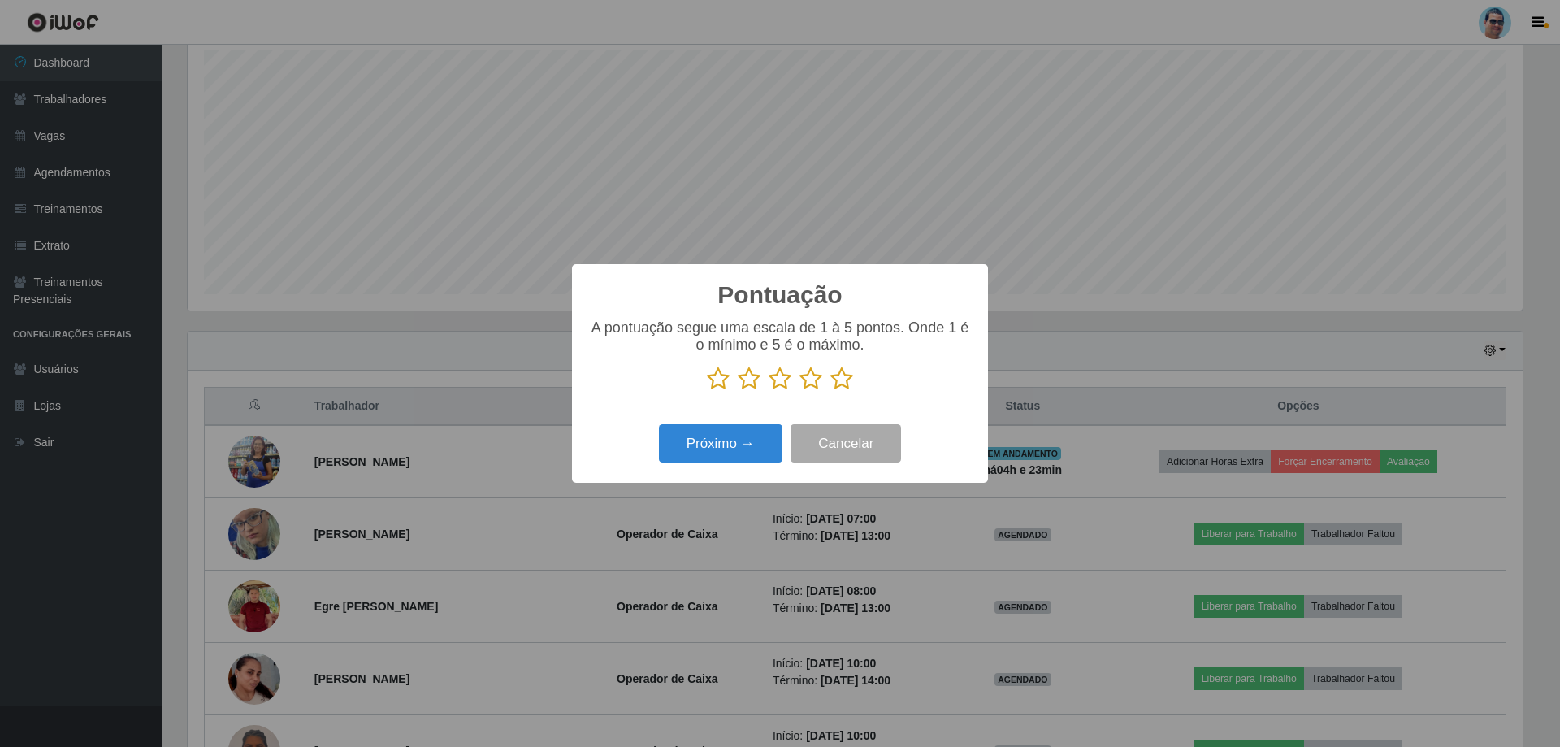
click at [779, 379] on icon at bounding box center [780, 378] width 23 height 24
click at [769, 391] on input "radio" at bounding box center [769, 391] width 0 height 0
click at [756, 437] on button "Próximo →" at bounding box center [721, 443] width 124 height 38
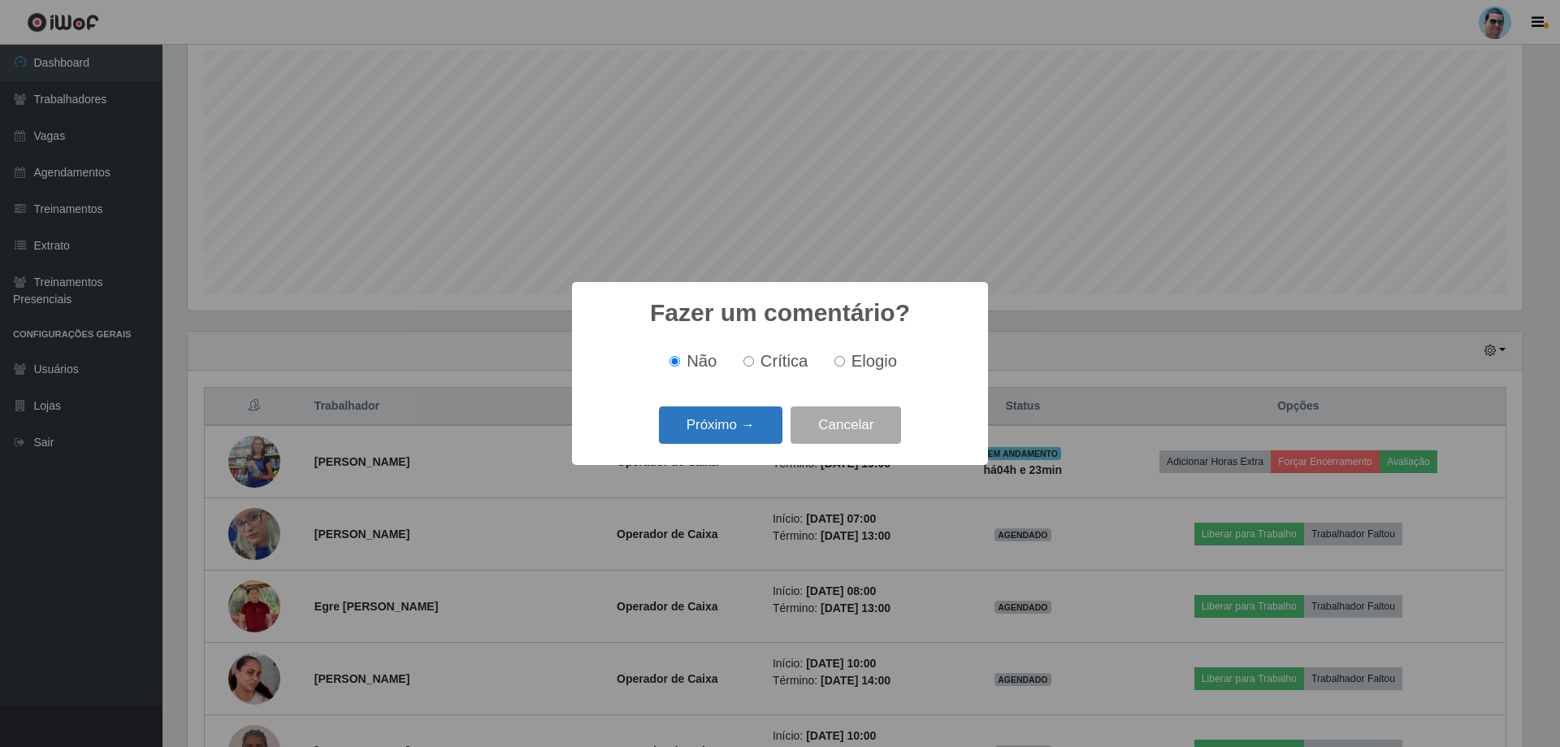
click at [755, 432] on button "Próximo →" at bounding box center [721, 425] width 124 height 38
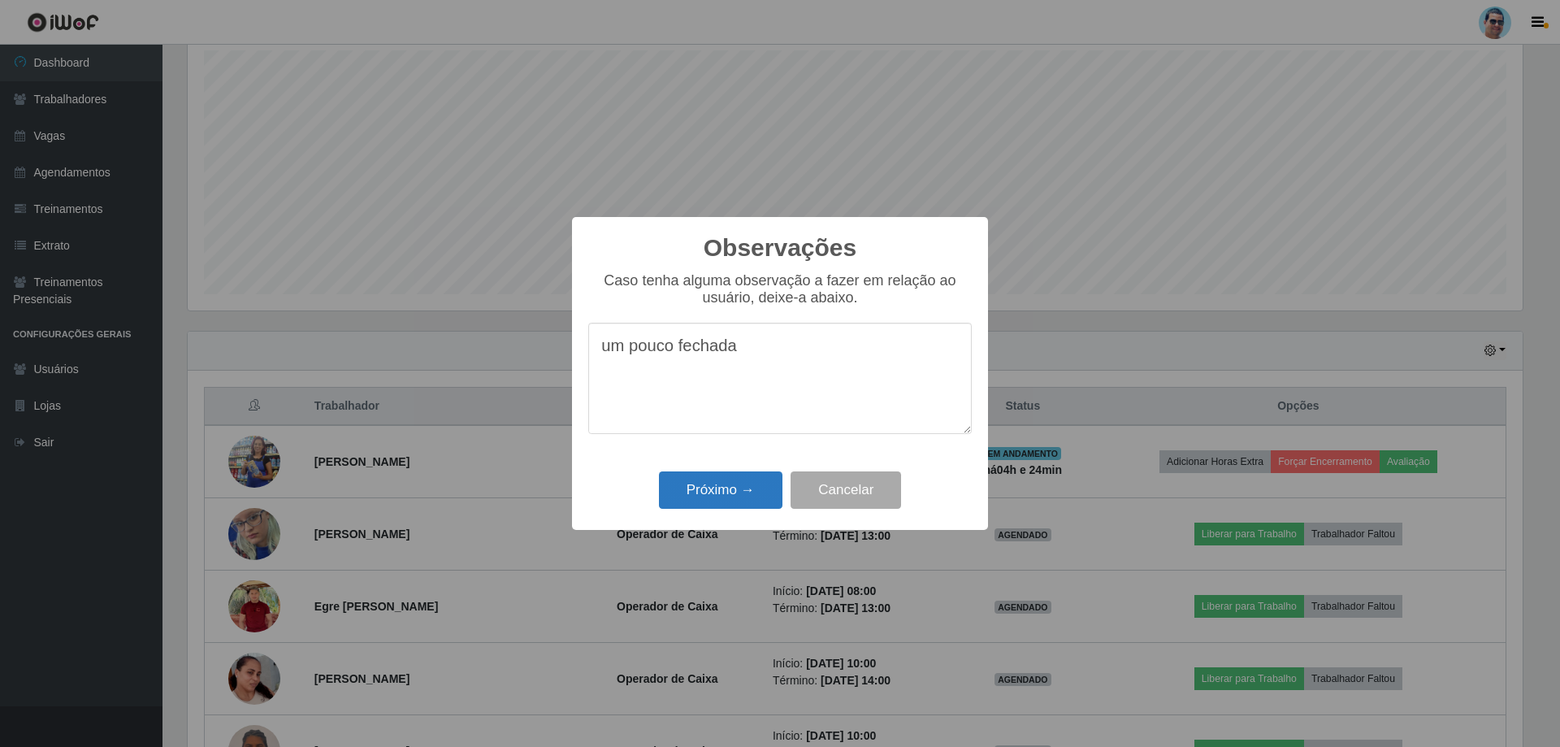
type textarea "um pouco fechada"
click at [722, 504] on button "Próximo →" at bounding box center [721, 490] width 124 height 38
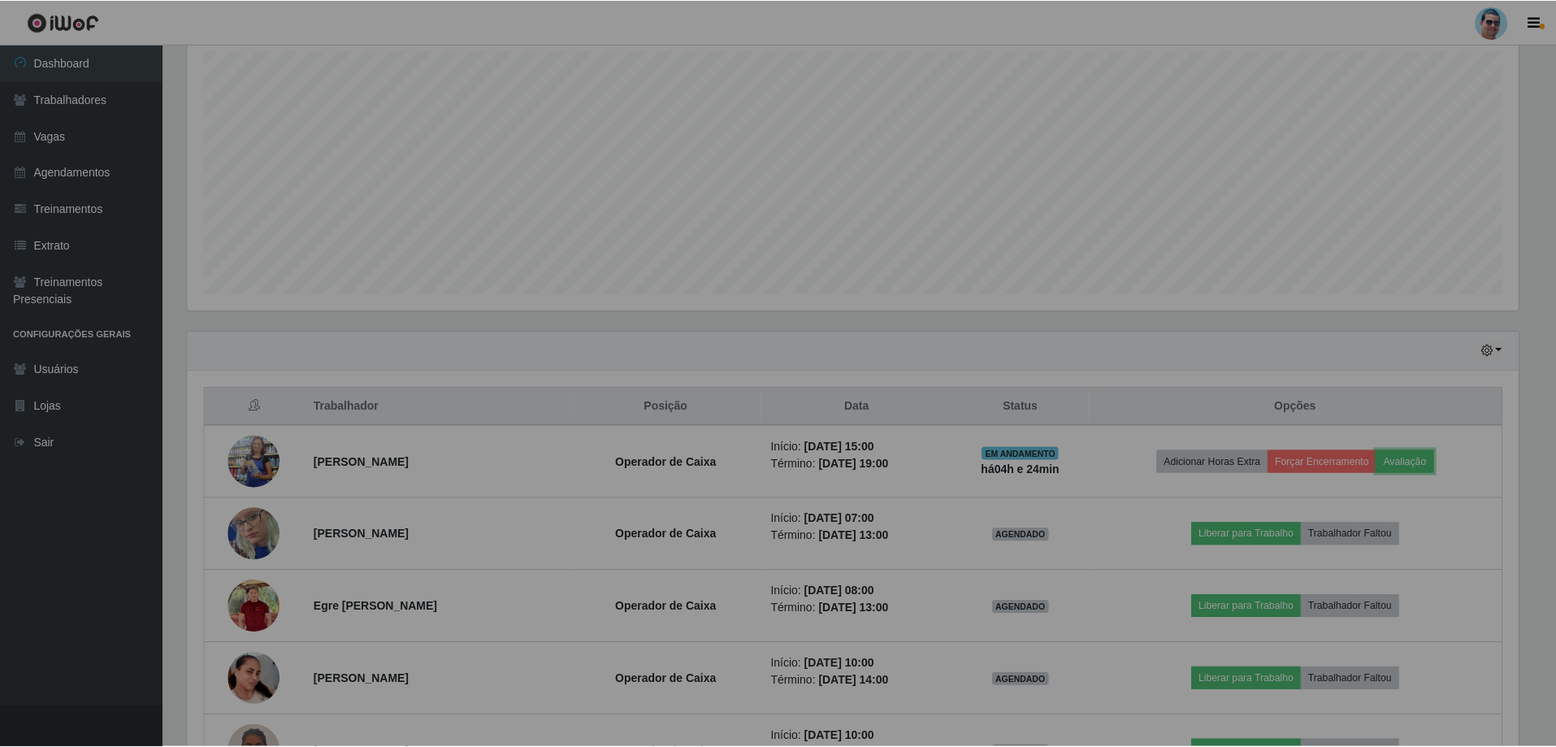
scroll to position [337, 1343]
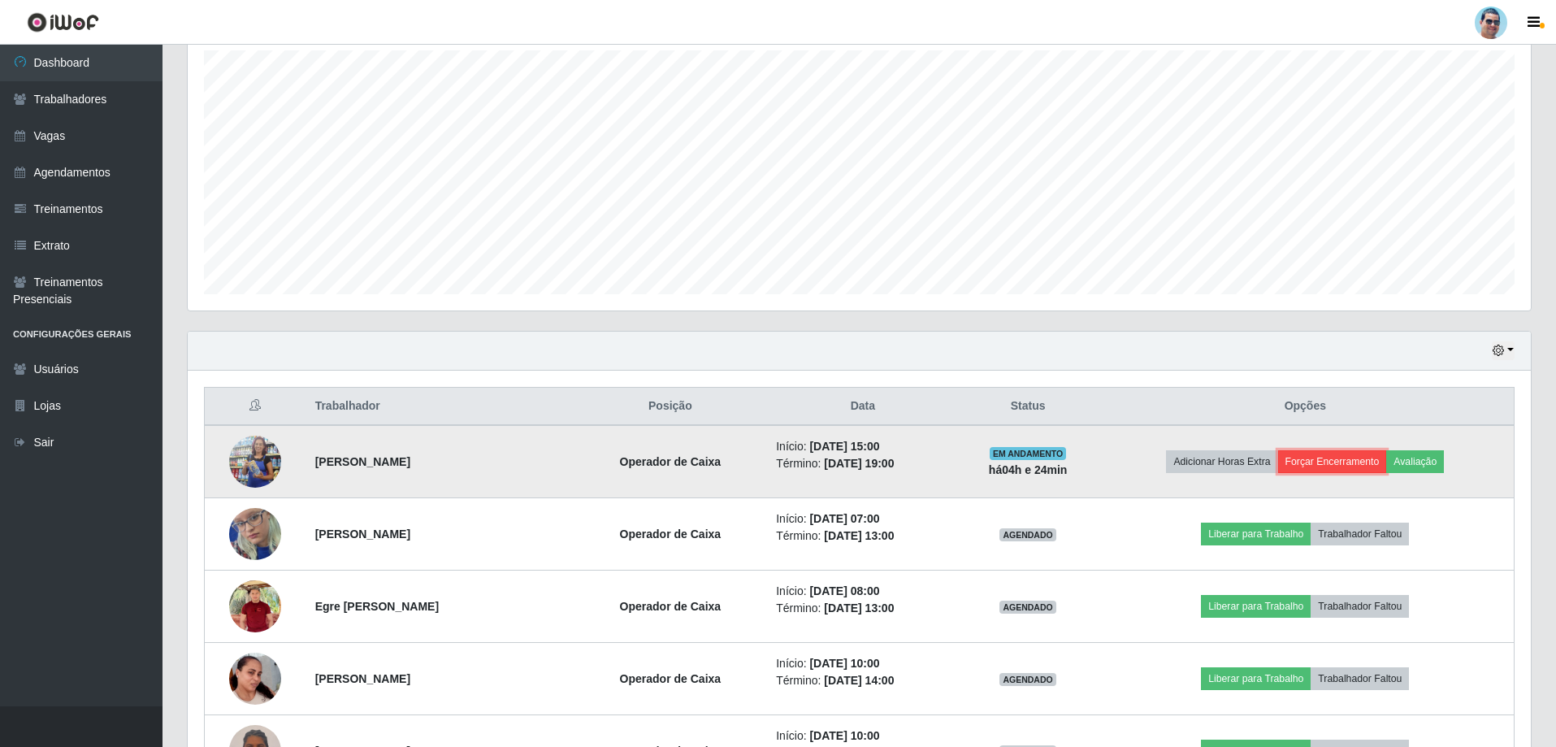
click at [1328, 453] on button "Forçar Encerramento" at bounding box center [1332, 461] width 109 height 23
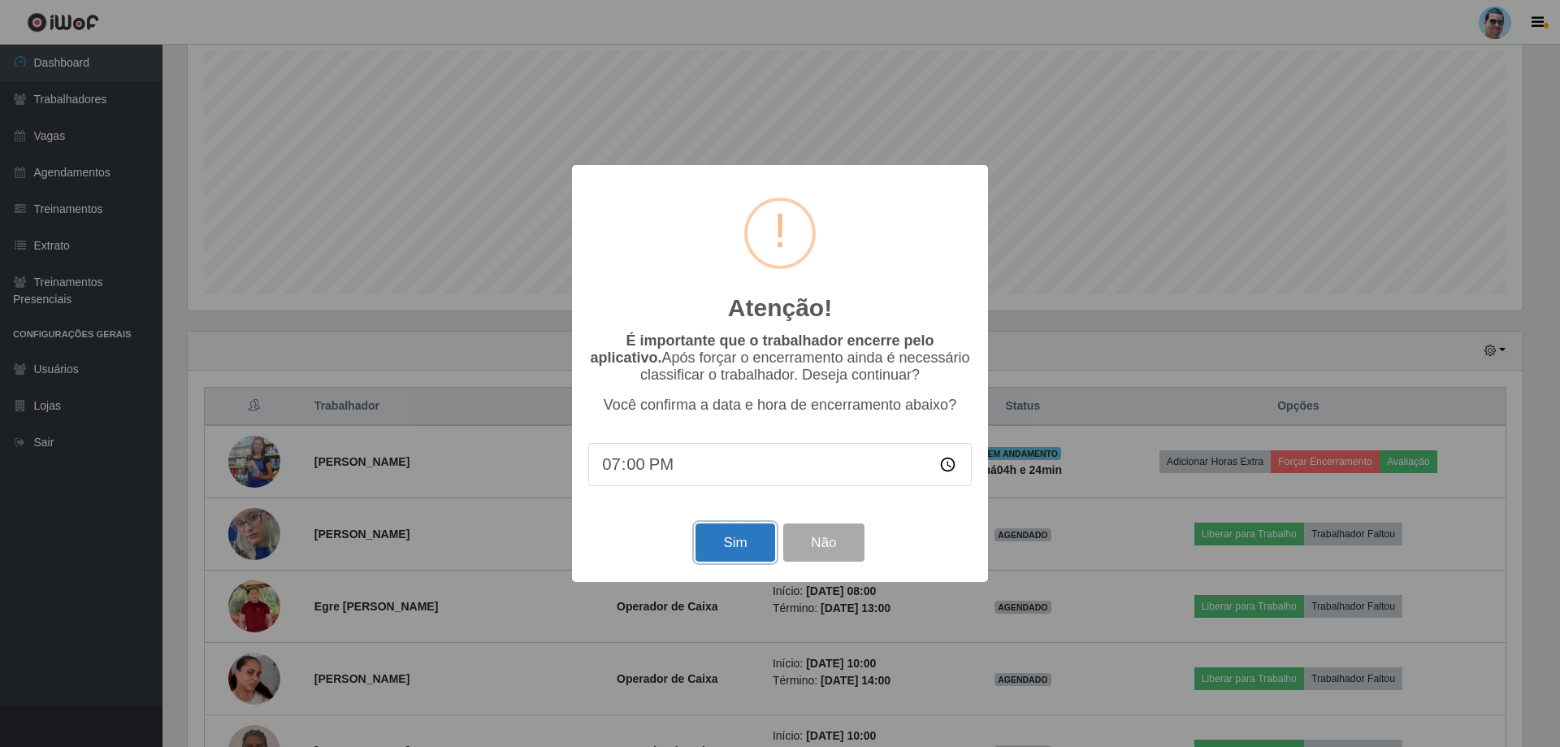
click at [766, 555] on button "Sim" at bounding box center [735, 542] width 79 height 38
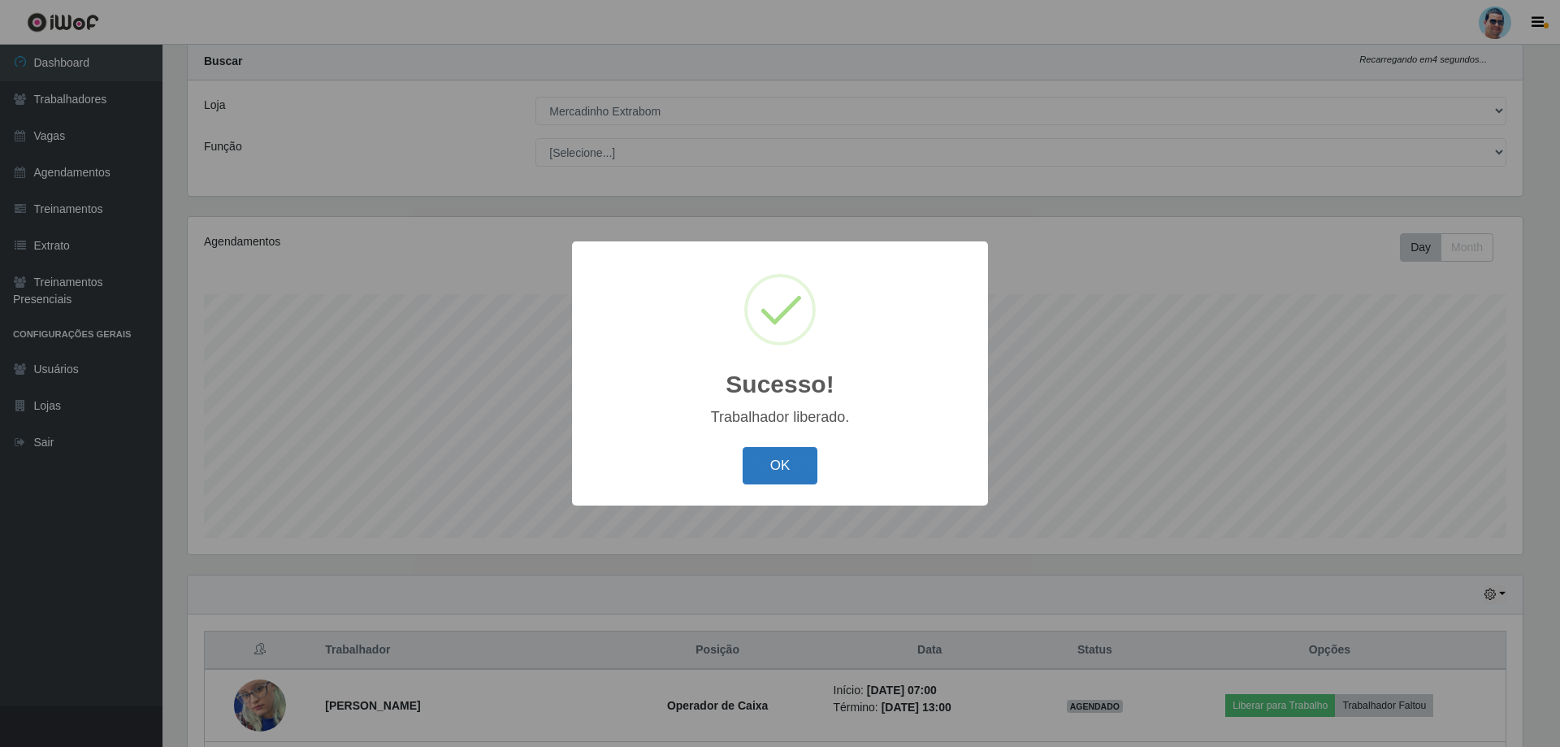
click at [768, 455] on button "OK" at bounding box center [781, 466] width 76 height 38
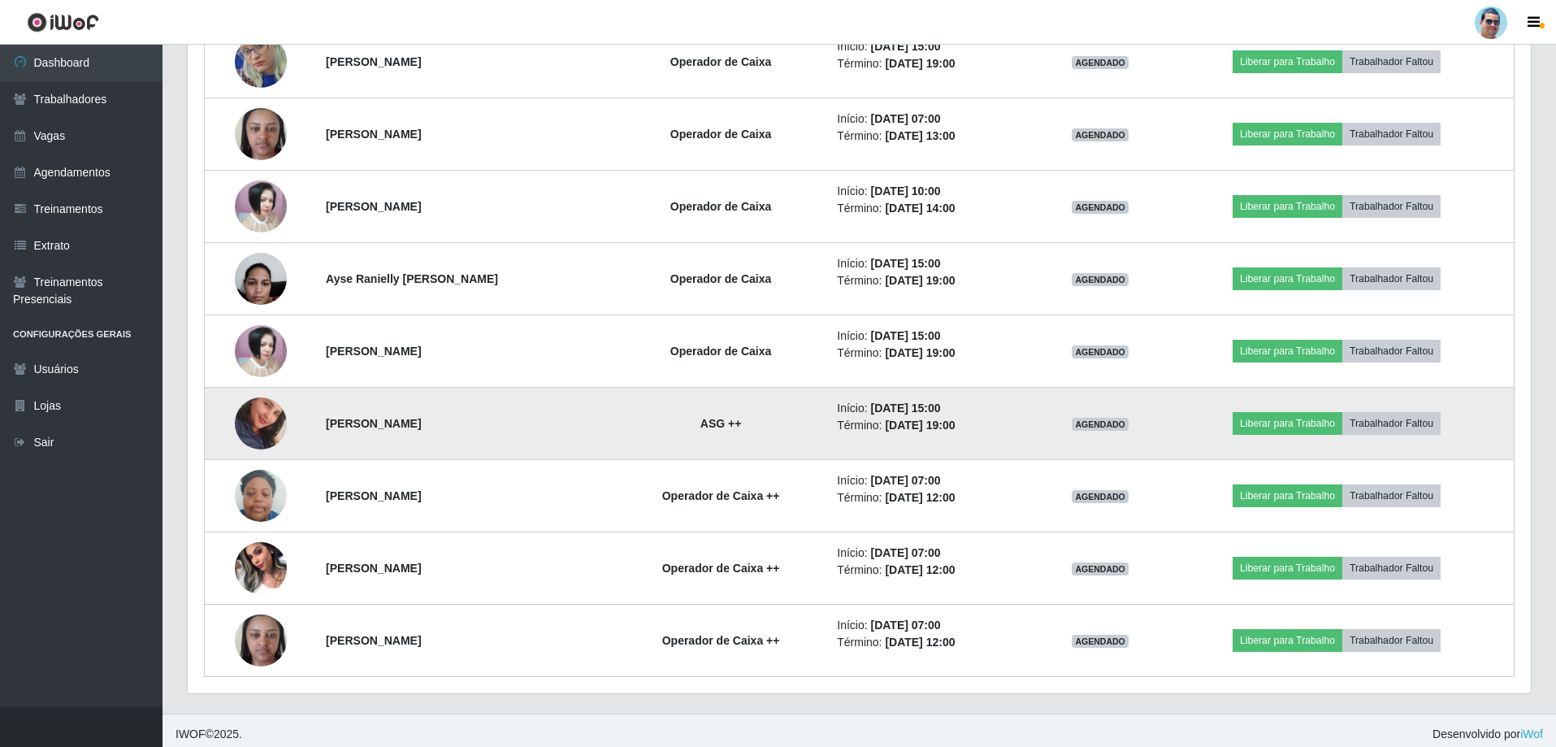
scroll to position [1924, 0]
